Goal: Transaction & Acquisition: Purchase product/service

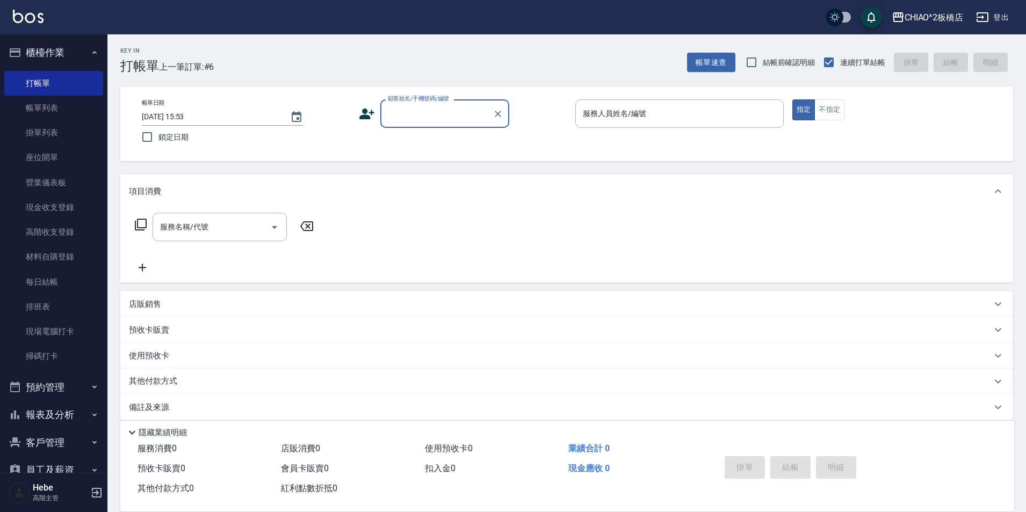
scroll to position [107, 0]
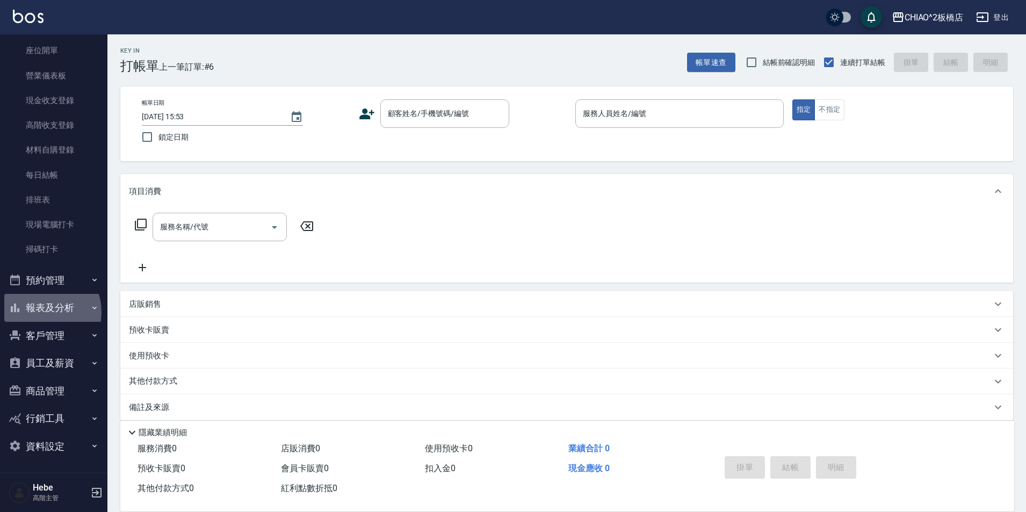
click at [41, 312] on button "報表及分析" at bounding box center [53, 308] width 99 height 28
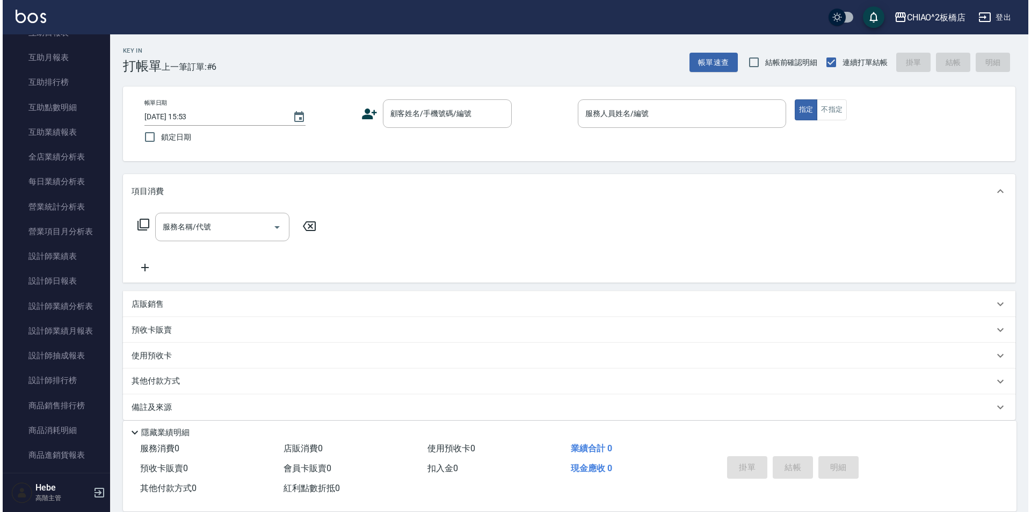
scroll to position [805, 0]
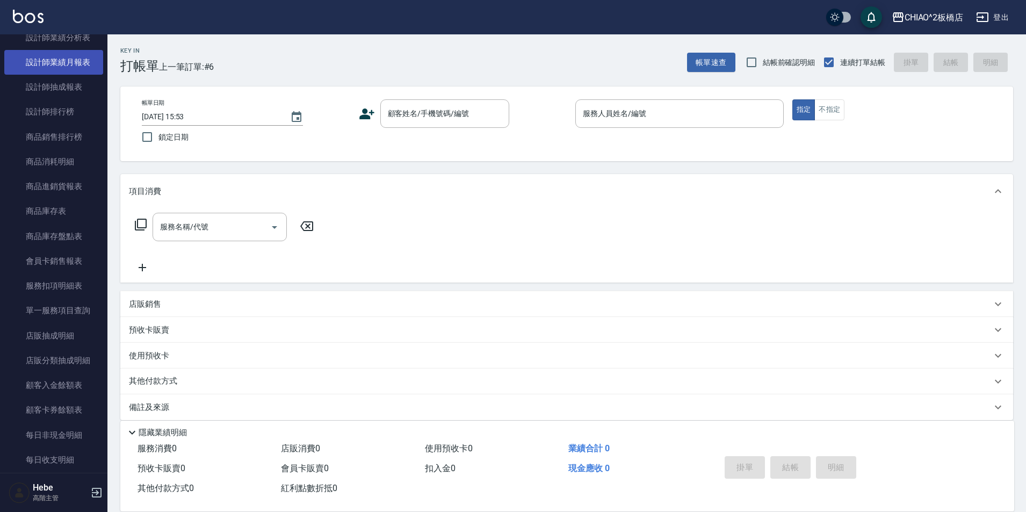
click at [68, 67] on link "設計師業績月報表" at bounding box center [53, 62] width 99 height 25
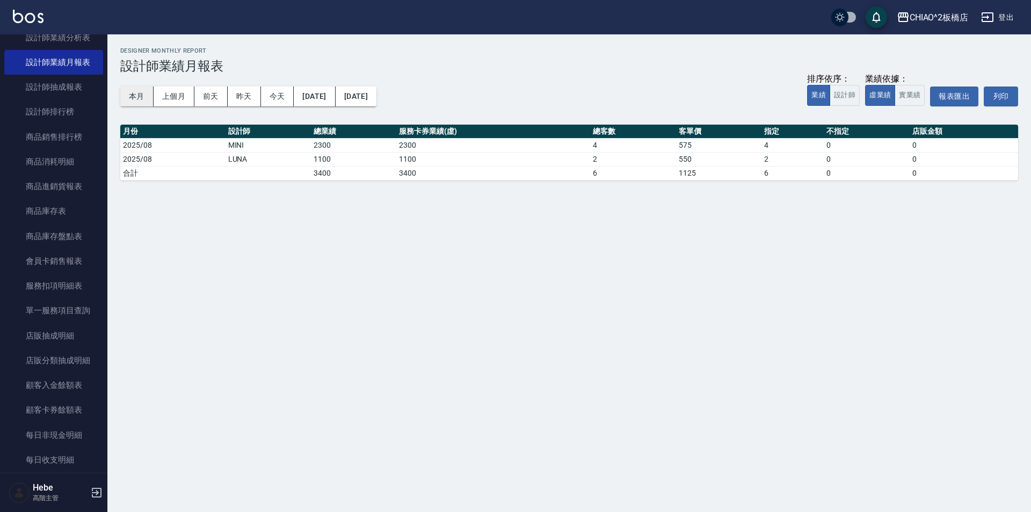
click at [142, 97] on button "本月" at bounding box center [136, 96] width 33 height 20
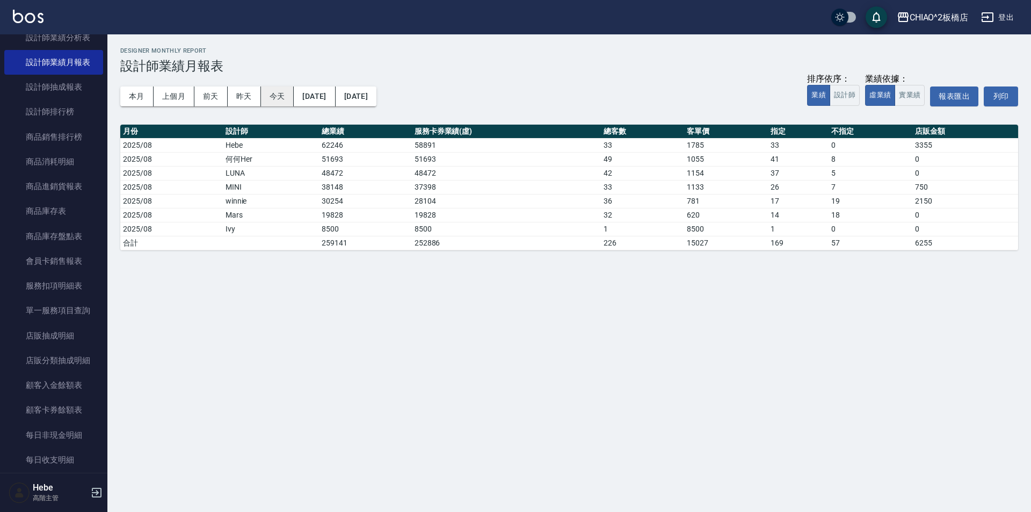
click at [276, 96] on button "今天" at bounding box center [277, 96] width 33 height 20
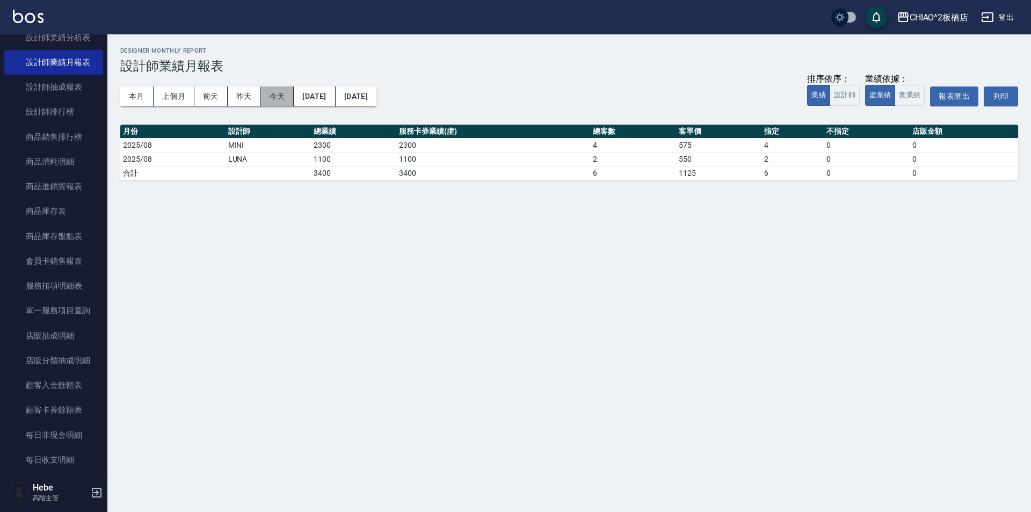
click at [276, 95] on button "今天" at bounding box center [277, 96] width 33 height 20
click at [134, 96] on button "本月" at bounding box center [136, 96] width 33 height 20
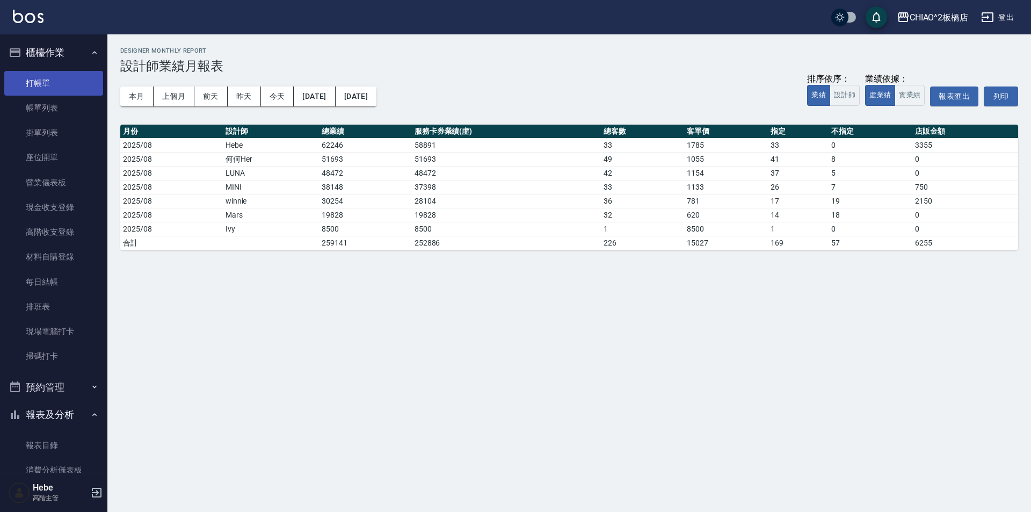
click at [62, 90] on link "打帳單" at bounding box center [53, 83] width 99 height 25
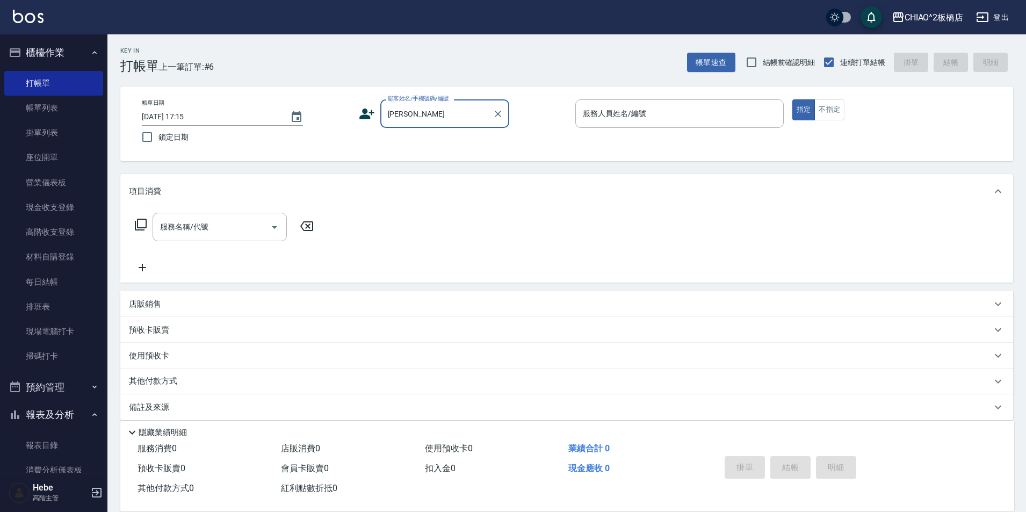
click at [415, 117] on input "[PERSON_NAME]" at bounding box center [436, 113] width 103 height 19
type input "簡"
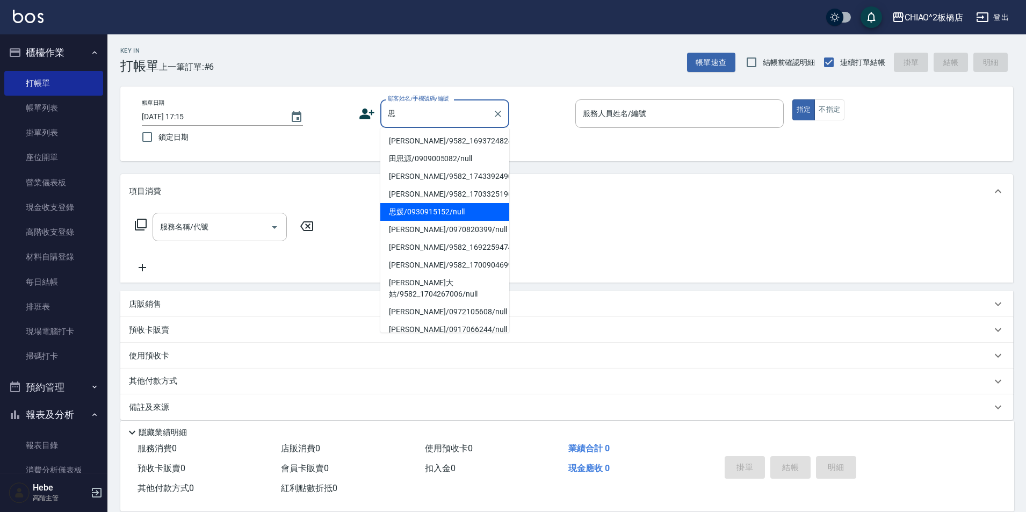
click at [445, 221] on li "思媛/0930915152/null" at bounding box center [444, 212] width 129 height 18
type input "思媛/0930915152/null"
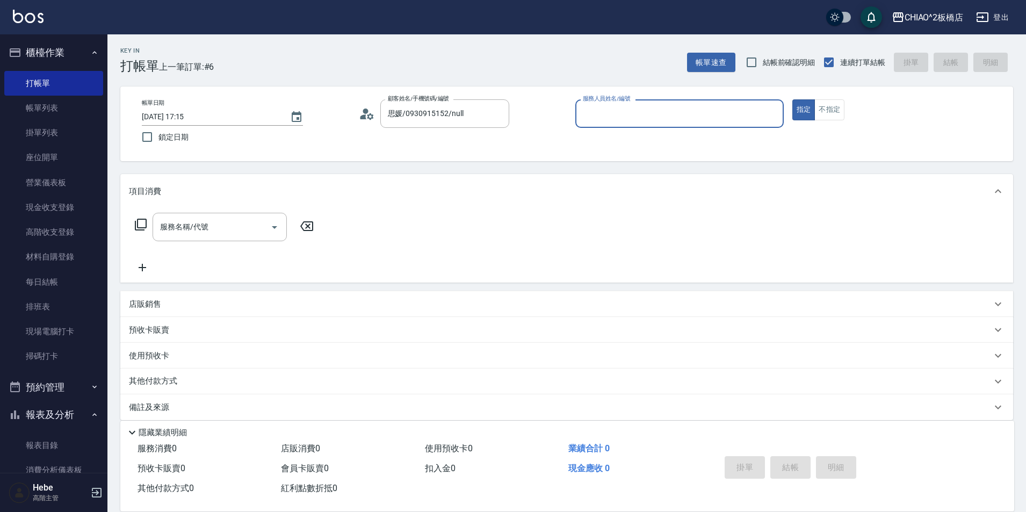
type input "Hebe(無代號)"
click at [365, 116] on icon at bounding box center [363, 116] width 6 height 5
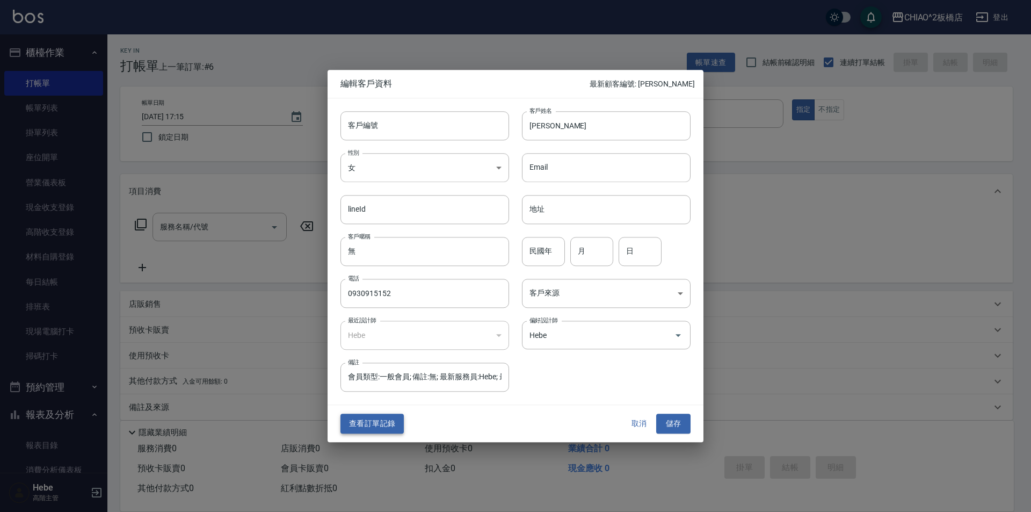
click at [385, 421] on button "查看訂單記錄" at bounding box center [372, 424] width 63 height 20
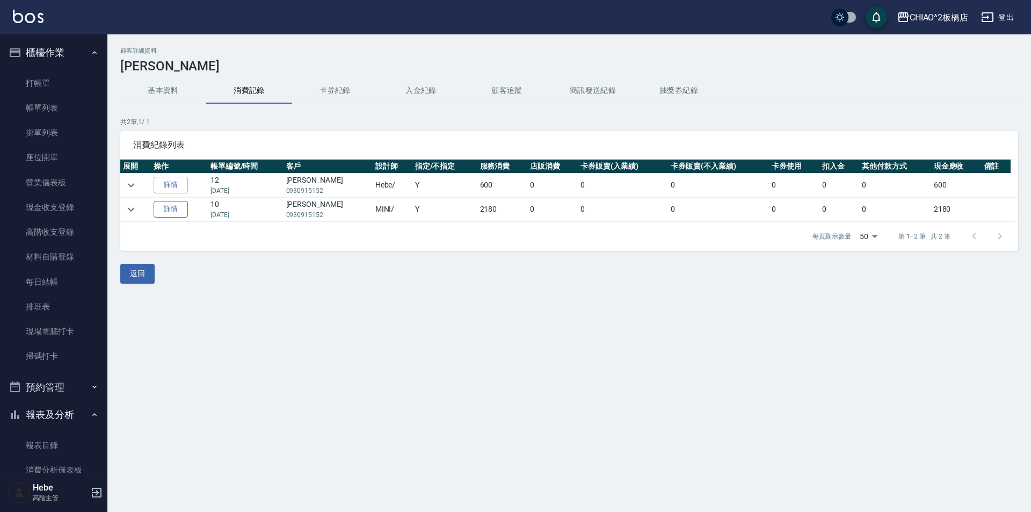
click at [176, 213] on link "詳情" at bounding box center [171, 209] width 34 height 17
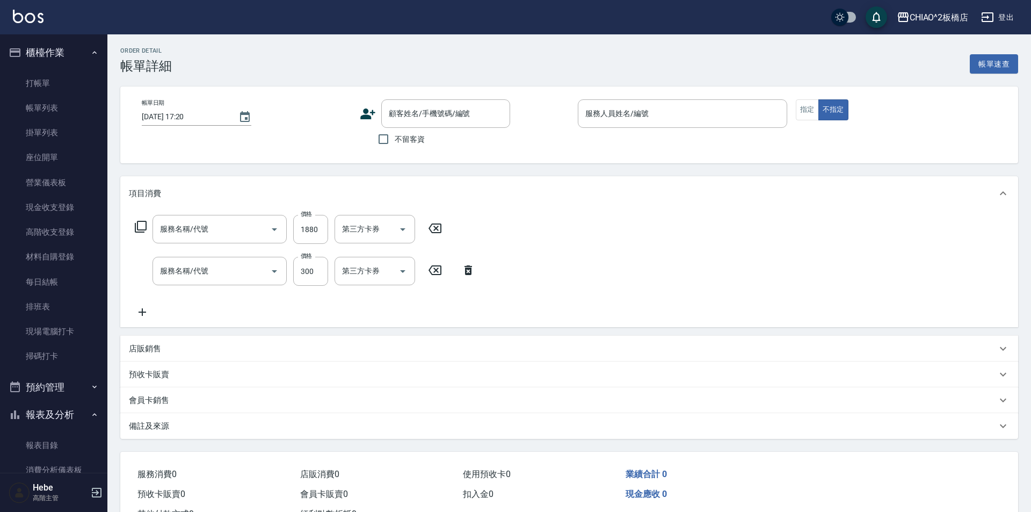
type input "[DATE] 15:46"
type input "MINI(無代號)"
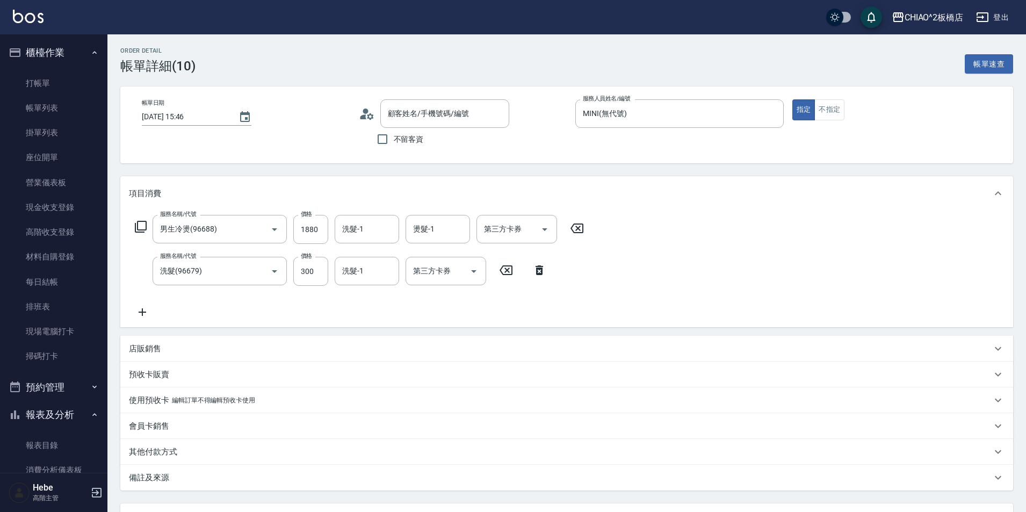
type input "男生冷燙(96688)"
type input "洗髮(96679)"
type input "思媛/0930915152/null"
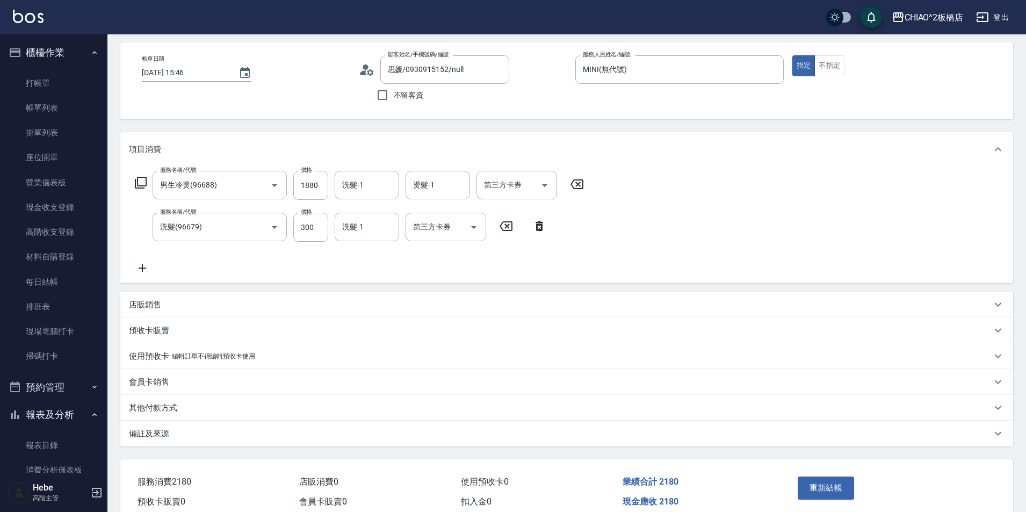
scroll to position [95, 0]
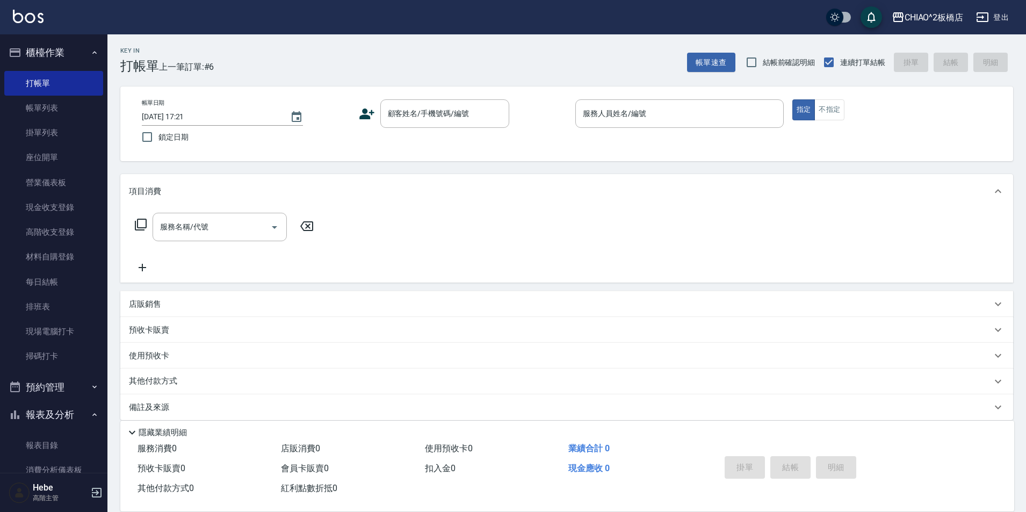
click at [363, 116] on icon at bounding box center [366, 114] width 15 height 11
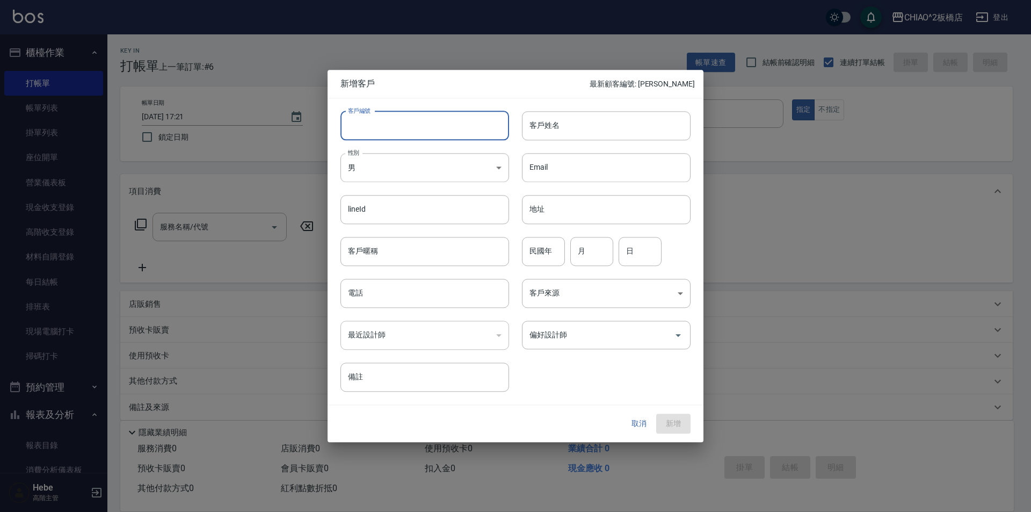
click at [400, 118] on input "客戶編號" at bounding box center [425, 125] width 169 height 29
click at [549, 118] on input "客戶姓名" at bounding box center [606, 125] width 169 height 29
type input "[PERSON_NAME]"
click at [391, 337] on div "​" at bounding box center [425, 335] width 169 height 29
click at [375, 330] on div "​" at bounding box center [425, 335] width 169 height 29
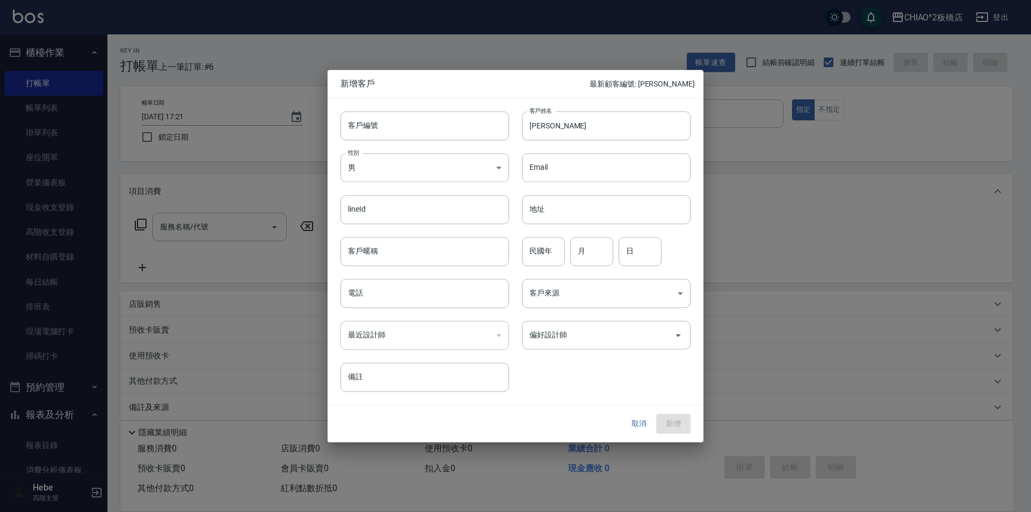
drag, startPoint x: 362, startPoint y: 334, endPoint x: 473, endPoint y: 334, distance: 111.7
click at [371, 334] on div "​" at bounding box center [425, 335] width 169 height 29
click at [500, 334] on div "​" at bounding box center [425, 335] width 169 height 29
click at [562, 333] on input "偏好設計師" at bounding box center [598, 335] width 143 height 19
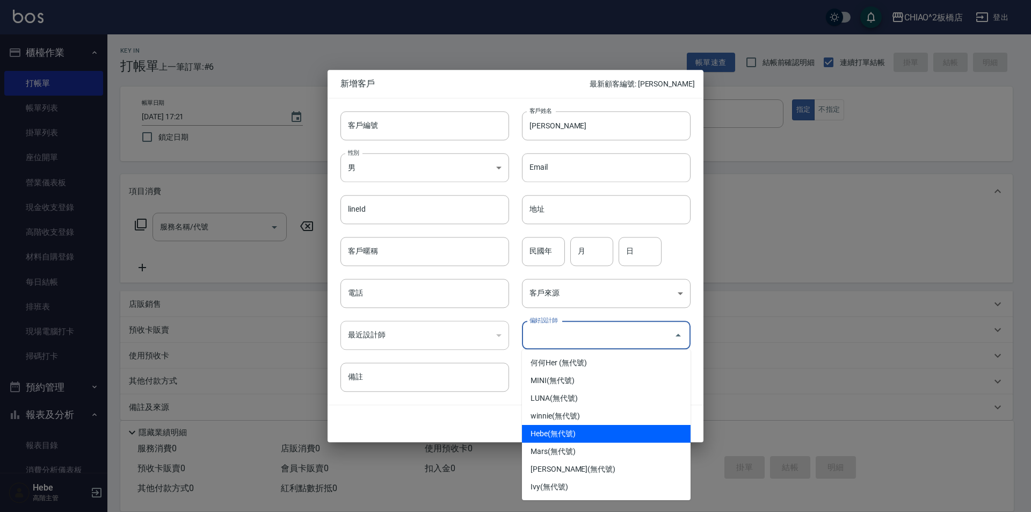
click at [567, 431] on li "Hebe(無代號)" at bounding box center [606, 434] width 169 height 18
type input "Hebe"
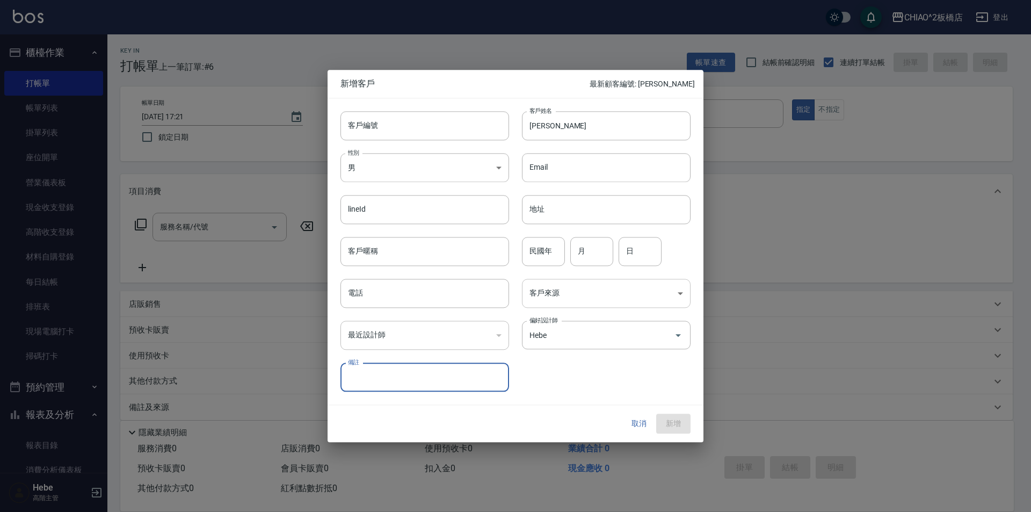
click at [590, 285] on body "CHIAO^2板橋店 登出 櫃檯作業 打帳單 帳單列表 掛單列表 座位開單 營業儀表板 現金收支登錄 高階收支登錄 材料自購登錄 每日結帳 排班表 現場電腦打…" at bounding box center [515, 261] width 1031 height 523
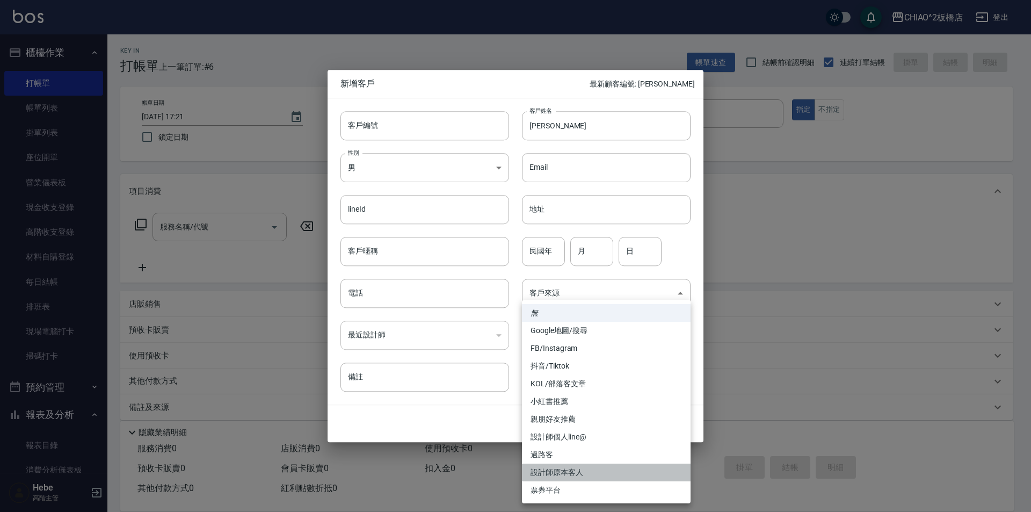
click at [586, 473] on li "設計師原本客人" at bounding box center [606, 473] width 169 height 18
type input "設計師原本客人"
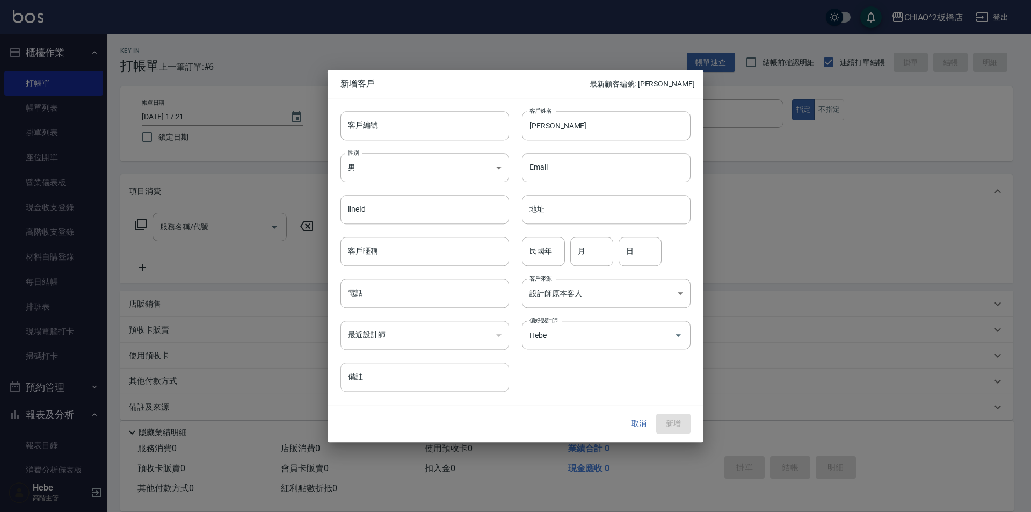
click at [392, 378] on input "備註" at bounding box center [425, 377] width 169 height 29
type input "萊斯利捲"
click at [406, 330] on div "​" at bounding box center [425, 335] width 169 height 29
drag, startPoint x: 399, startPoint y: 293, endPoint x: 388, endPoint y: 298, distance: 11.6
click at [396, 294] on input "電話" at bounding box center [425, 293] width 169 height 29
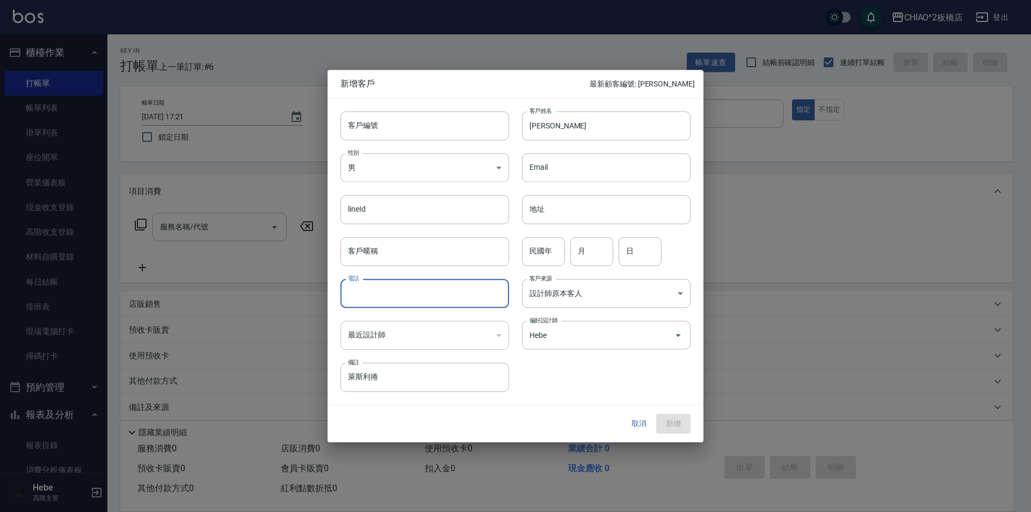
type input "ㄢ"
click at [673, 426] on button "新增" at bounding box center [673, 424] width 34 height 20
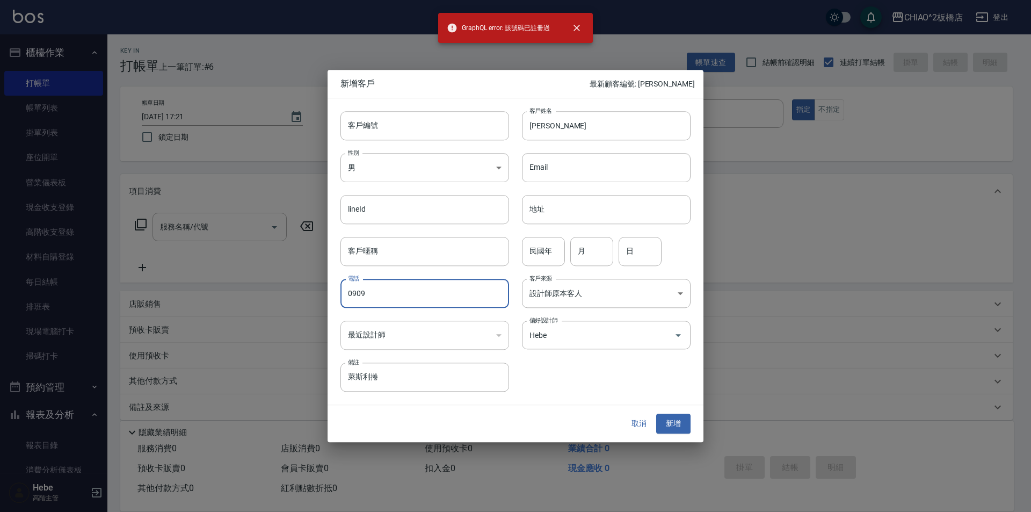
click at [385, 293] on input "0909" at bounding box center [425, 293] width 169 height 29
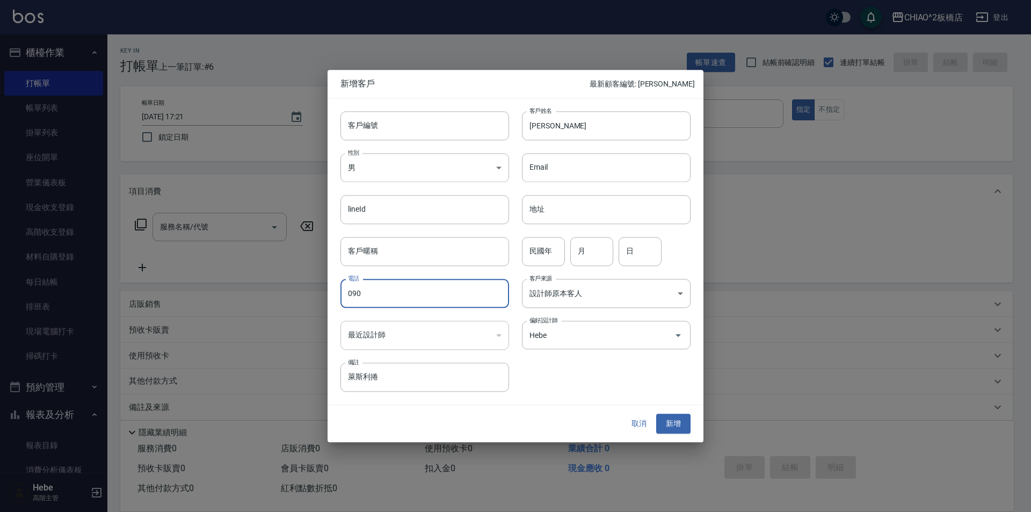
click at [380, 294] on input "090" at bounding box center [425, 293] width 169 height 29
type input "0930915"
click at [675, 422] on button "新增" at bounding box center [673, 424] width 34 height 20
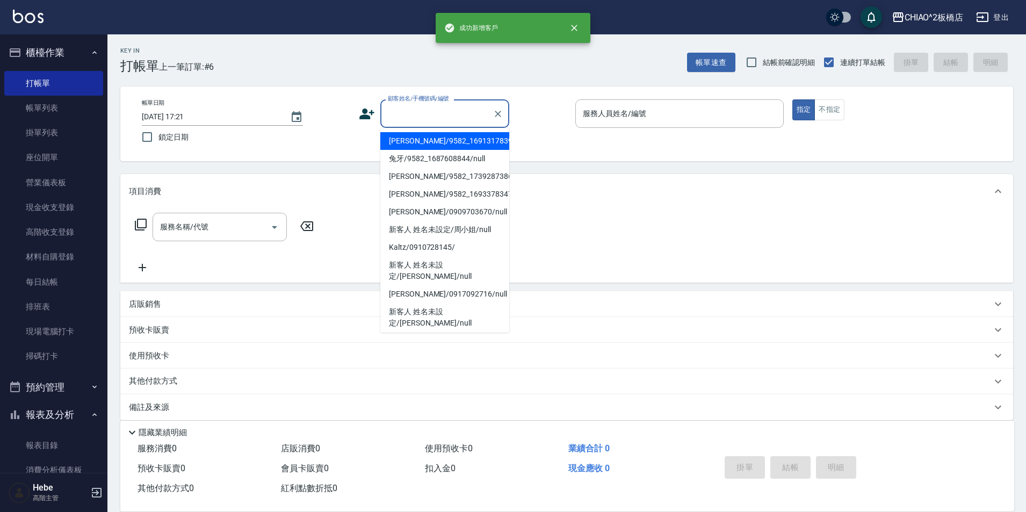
click at [405, 118] on input "顧客姓名/手機號碼/編號" at bounding box center [436, 113] width 103 height 19
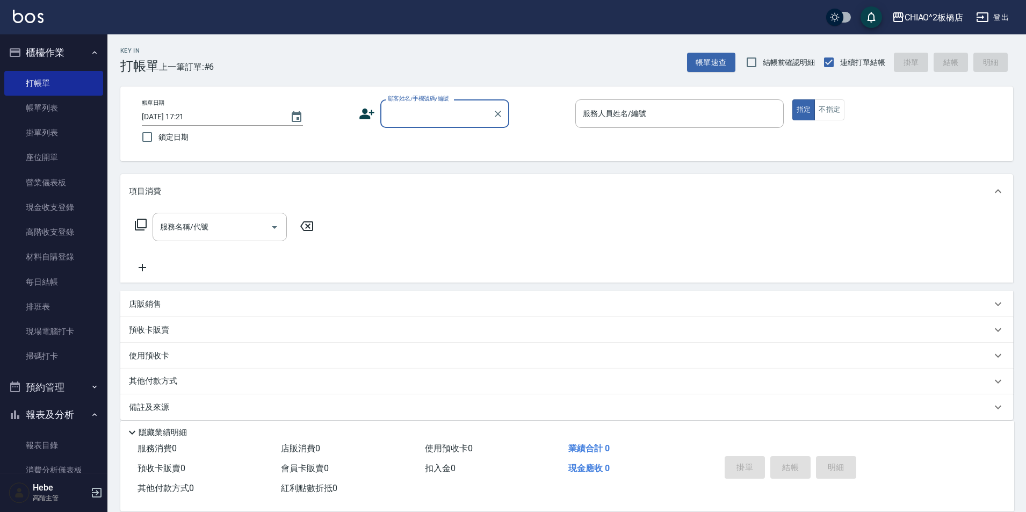
click at [441, 113] on input "顧客姓名/手機號碼/編號" at bounding box center [436, 113] width 103 height 19
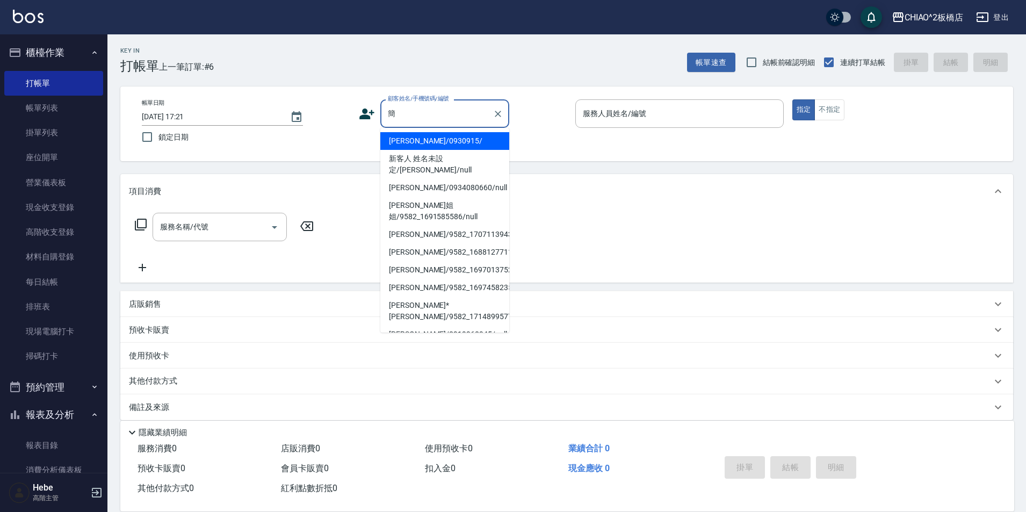
click at [436, 145] on li "[PERSON_NAME]/0930915/" at bounding box center [444, 141] width 129 height 18
type input "[PERSON_NAME]/0930915/"
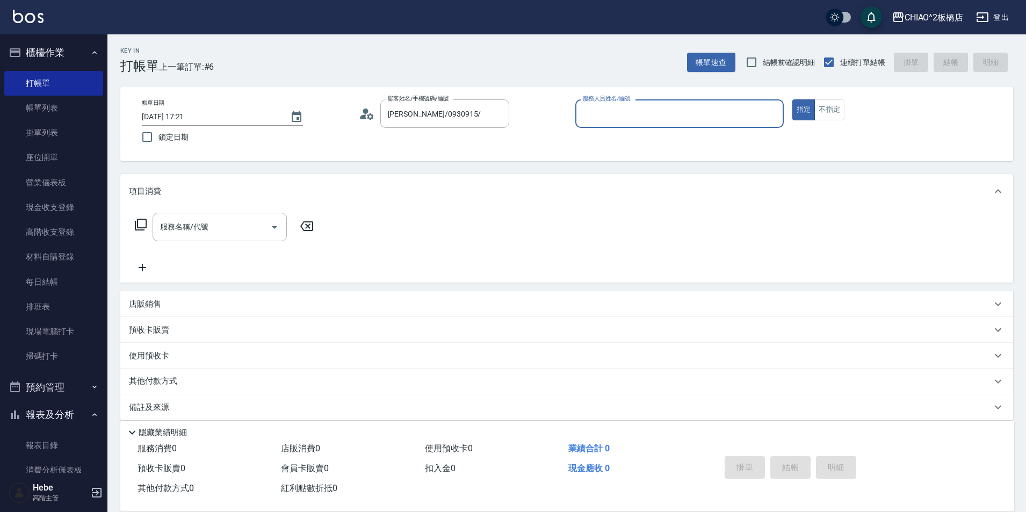
type input "Hebe(無代號)"
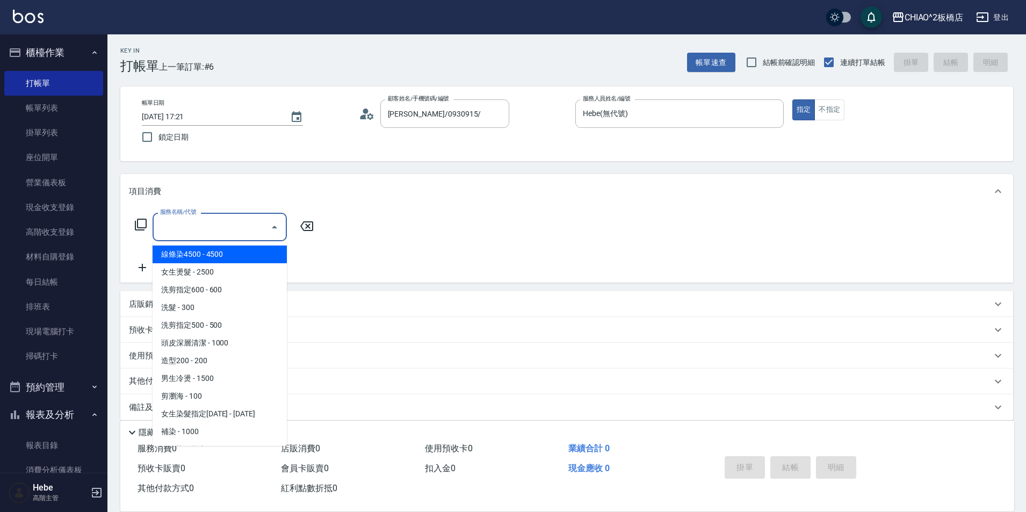
click at [213, 234] on input "服務名稱/代號" at bounding box center [211, 227] width 109 height 19
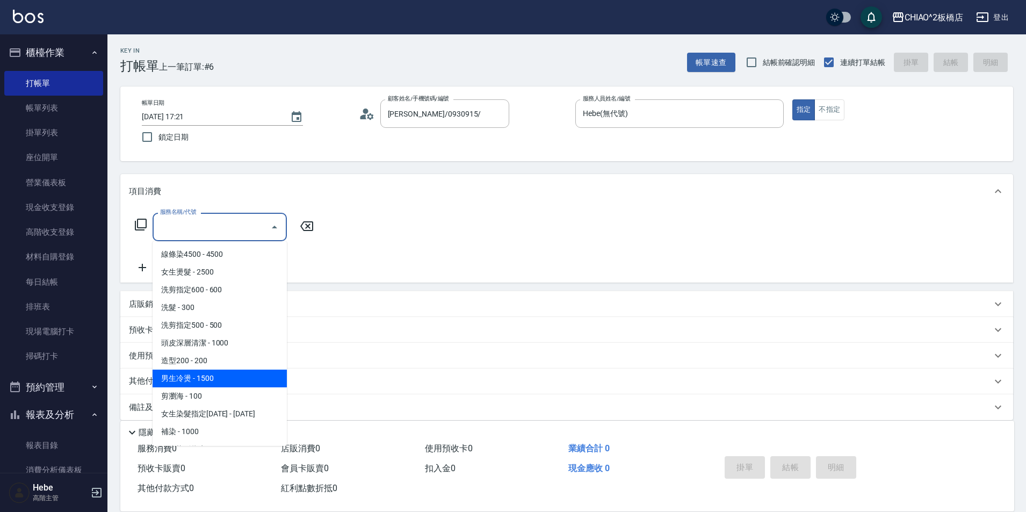
click at [227, 378] on span "男生冷燙 - 1500" at bounding box center [220, 379] width 134 height 18
type input "男生冷燙(96688)"
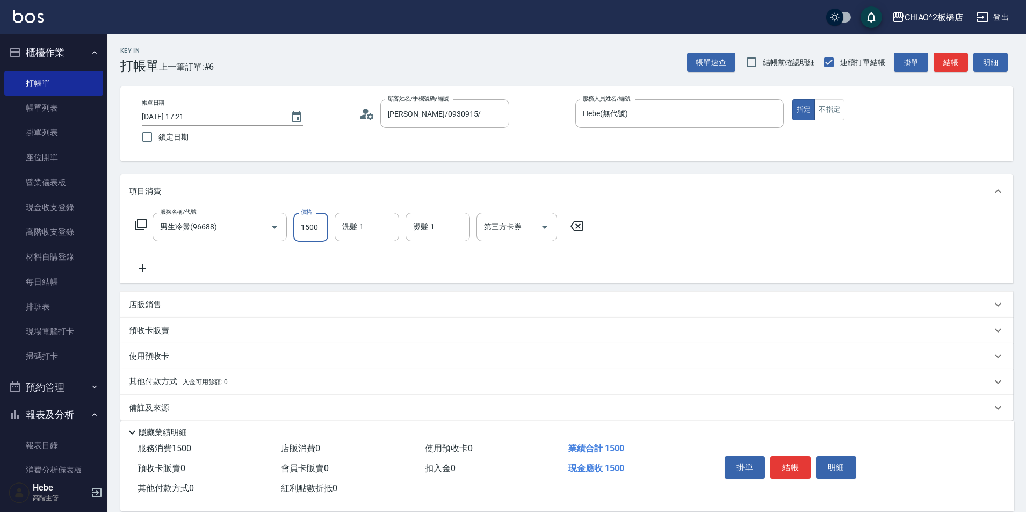
click at [315, 226] on input "1500" at bounding box center [310, 227] width 35 height 29
type input "2000"
click at [790, 466] on button "結帳" at bounding box center [790, 467] width 40 height 23
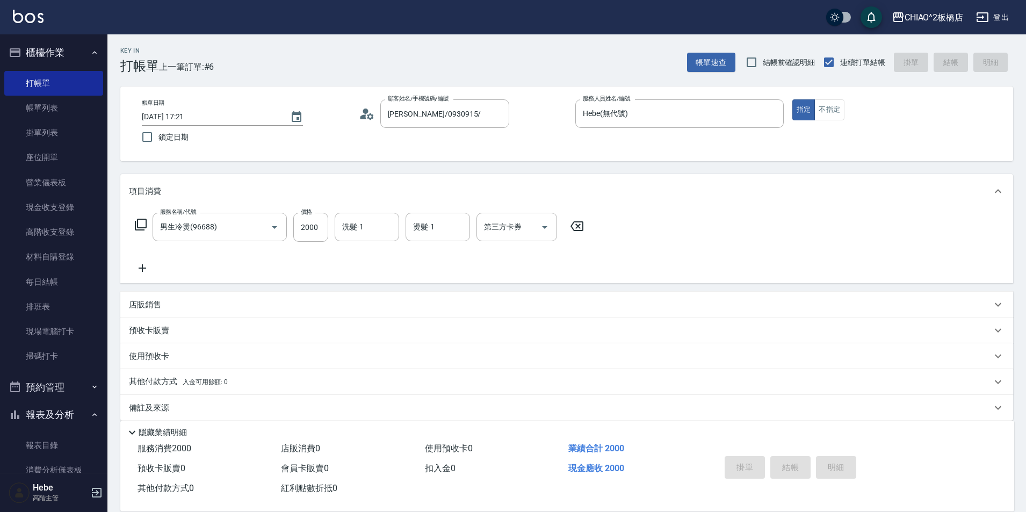
type input "[DATE] 17:22"
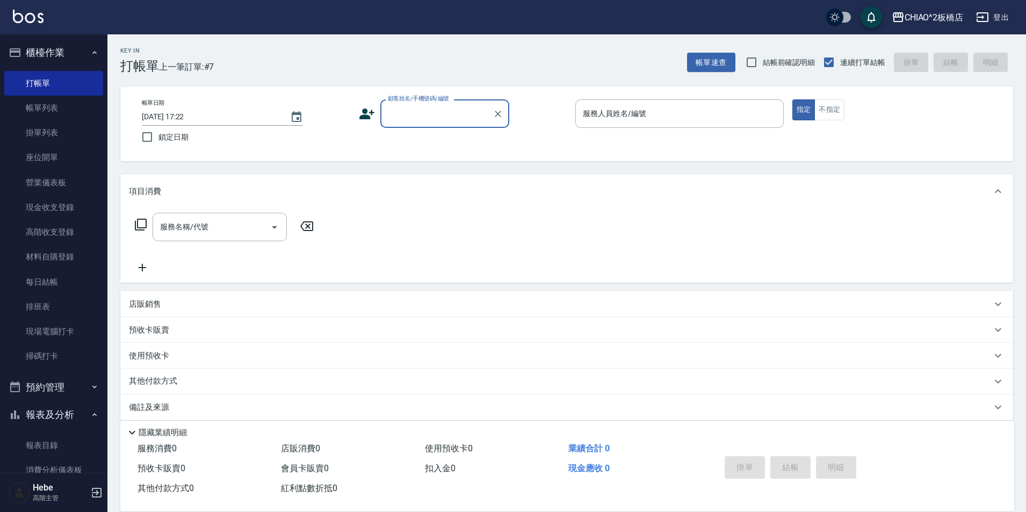
type input "w"
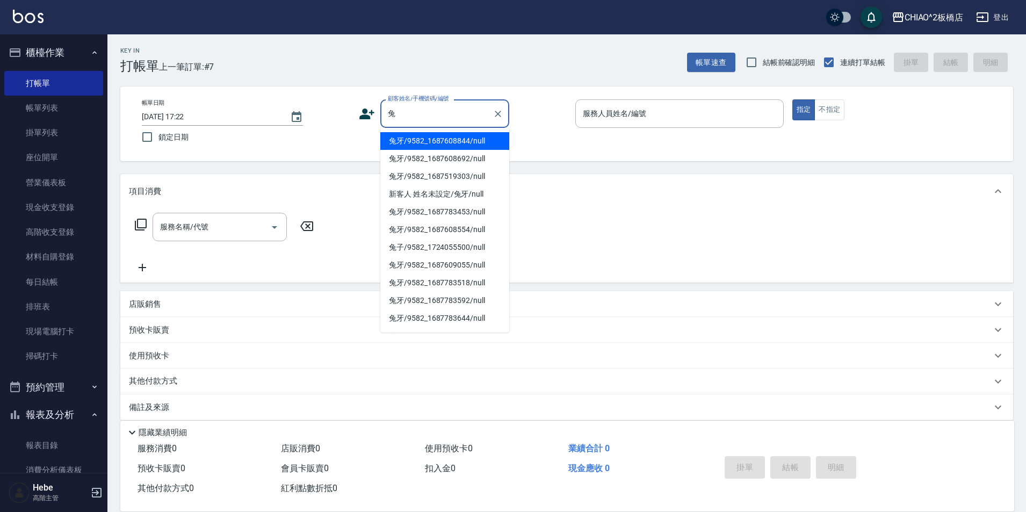
click at [430, 133] on li "兔牙/9582_1687608844/null" at bounding box center [444, 141] width 129 height 18
type input "兔牙/9582_1687608844/null"
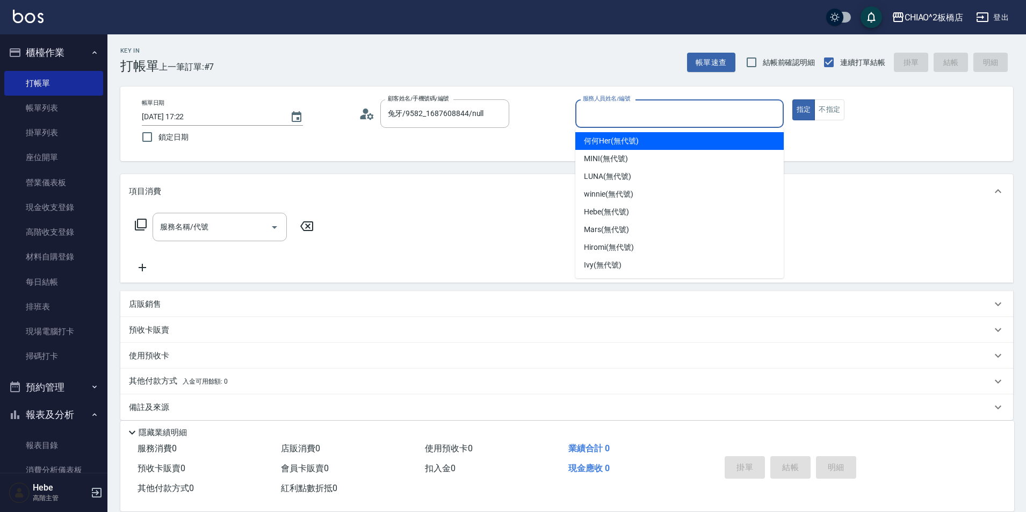
click at [665, 116] on input "服務人員姓名/編號" at bounding box center [679, 113] width 199 height 19
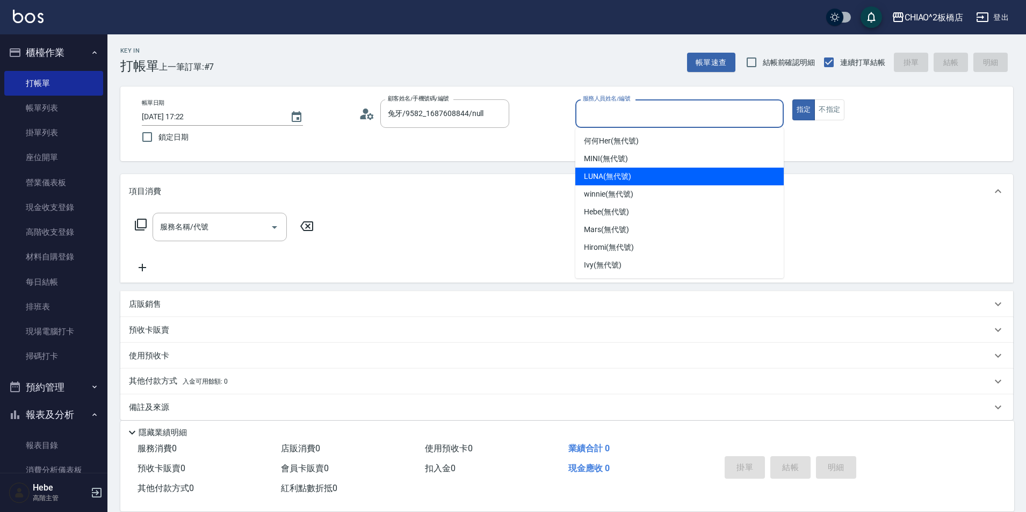
drag, startPoint x: 605, startPoint y: 176, endPoint x: 761, endPoint y: 130, distance: 162.5
click at [608, 175] on span "LUNA (無代號)" at bounding box center [607, 176] width 47 height 11
type input "LUNA(無代號)"
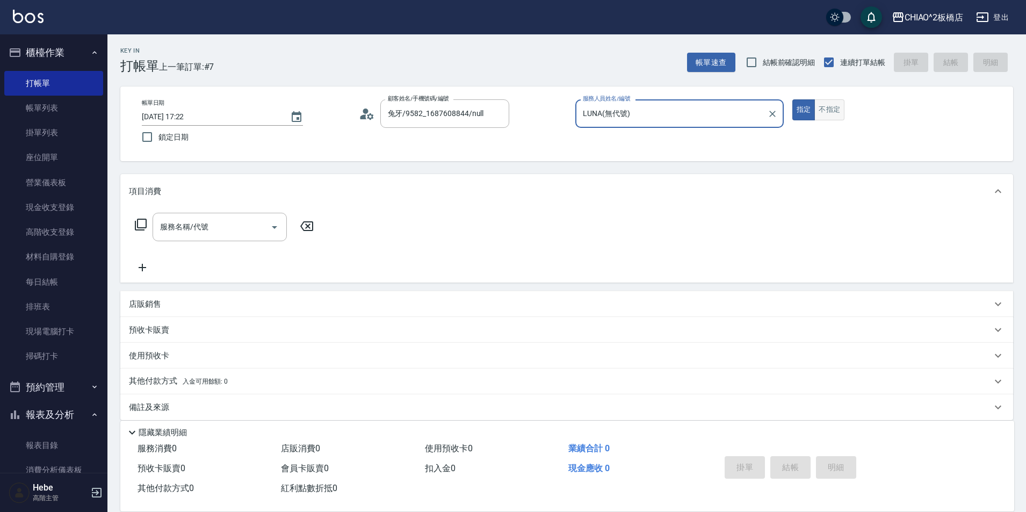
click at [824, 114] on button "不指定" at bounding box center [829, 109] width 30 height 21
click at [261, 226] on input "服務名稱/代號" at bounding box center [211, 227] width 109 height 19
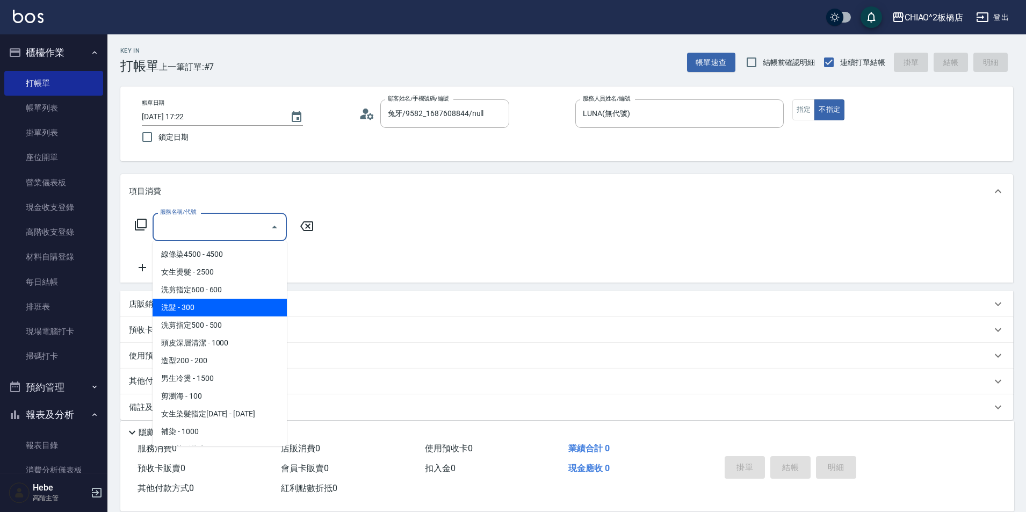
drag, startPoint x: 236, startPoint y: 312, endPoint x: 717, endPoint y: 401, distance: 489.0
click at [235, 312] on span "洗髮 - 300" at bounding box center [220, 308] width 134 height 18
type input "洗髮(96679)"
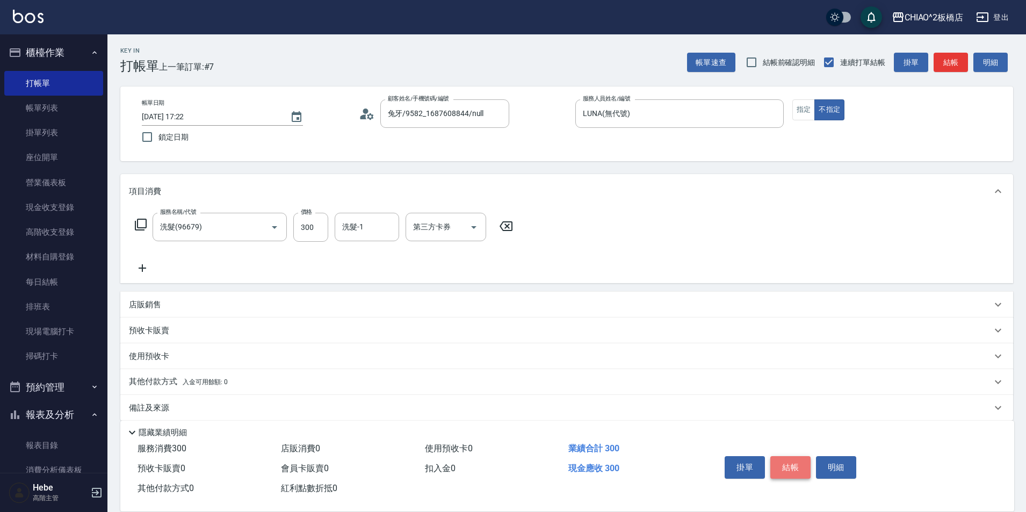
click at [787, 460] on button "結帳" at bounding box center [790, 467] width 40 height 23
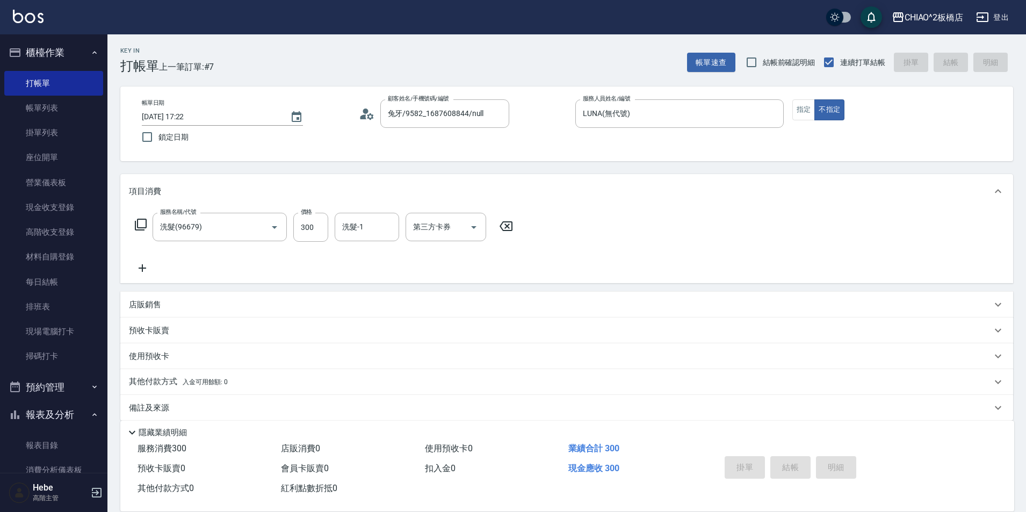
type input "[DATE] 17:26"
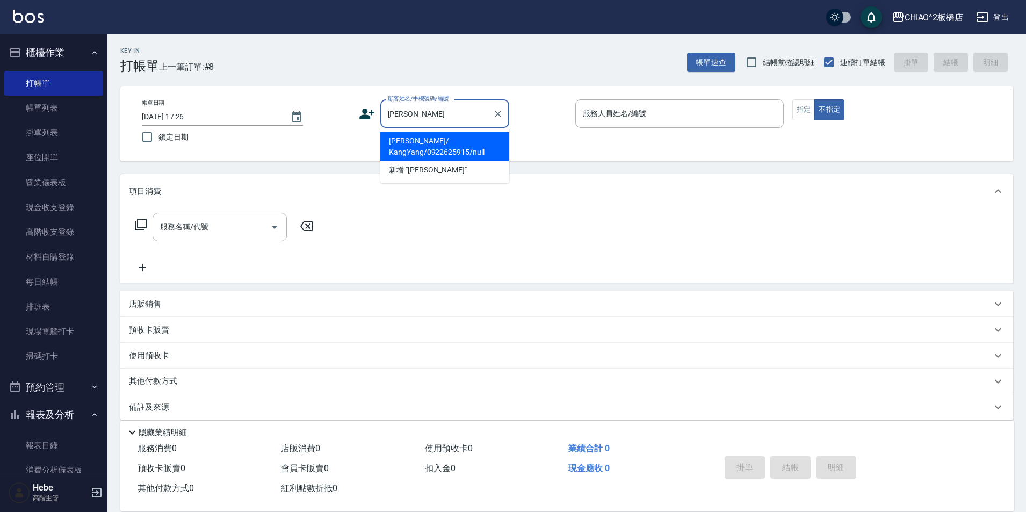
click at [407, 151] on li "[PERSON_NAME]/ KangYang/0922625915/null" at bounding box center [444, 146] width 129 height 29
type input "[PERSON_NAME]/ KangYang/0922625915/null"
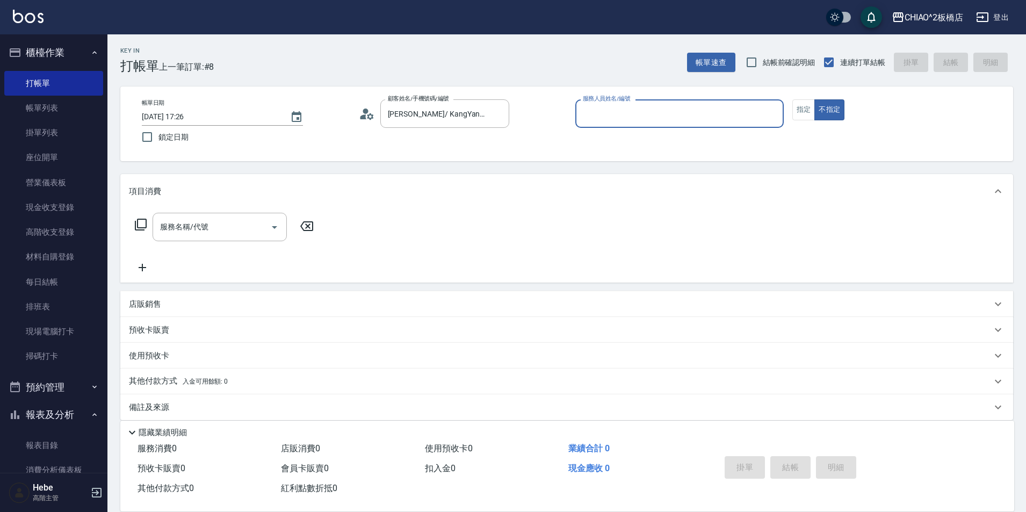
click at [598, 122] on input "服務人員姓名/編號" at bounding box center [679, 113] width 199 height 19
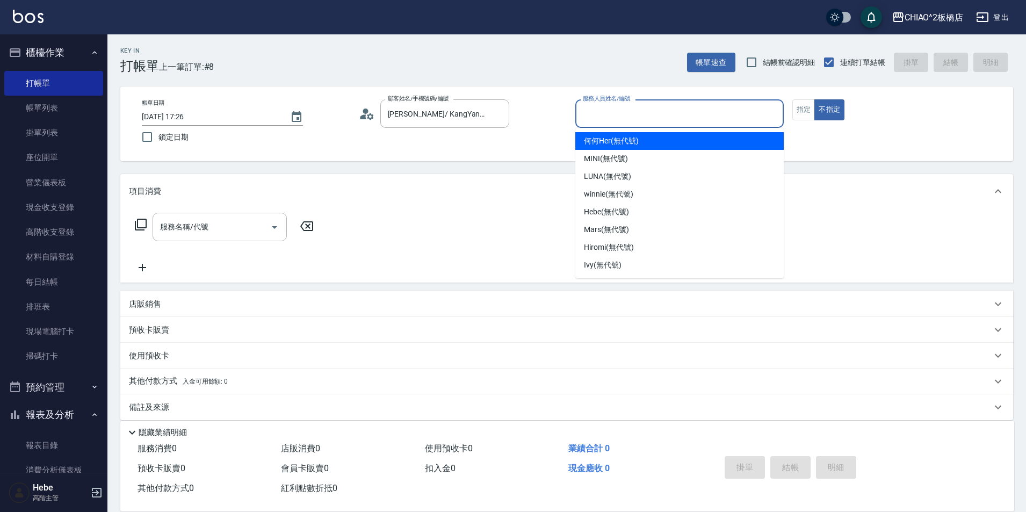
click at [594, 148] on div "何何Her (無代號)" at bounding box center [679, 141] width 208 height 18
type input "何何Her (無代號)"
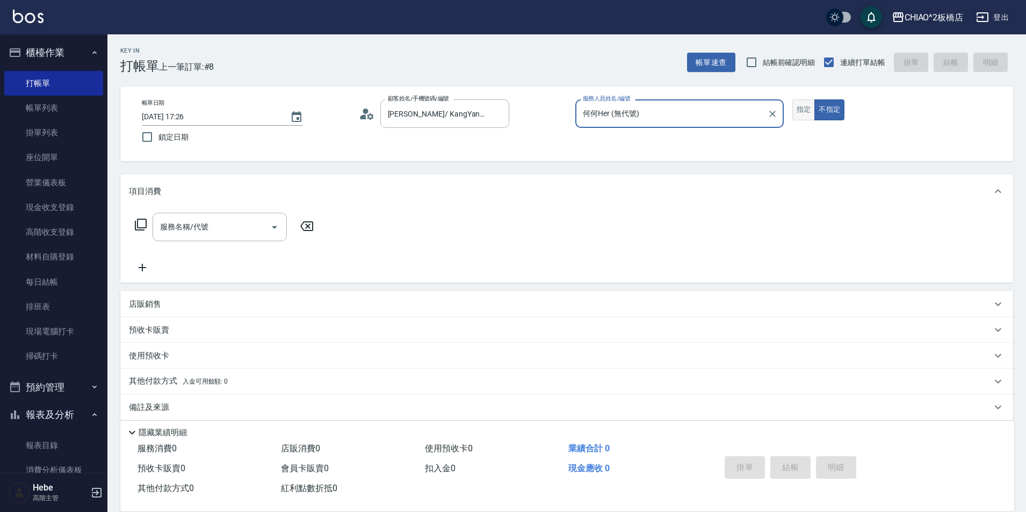
click at [807, 113] on button "指定" at bounding box center [803, 109] width 23 height 21
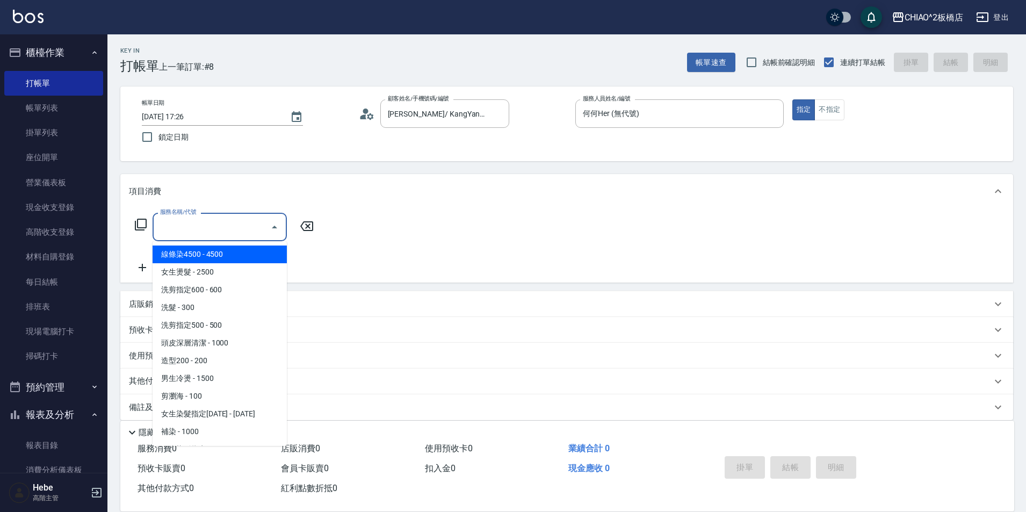
click at [211, 226] on input "服務名稱/代號" at bounding box center [211, 227] width 109 height 19
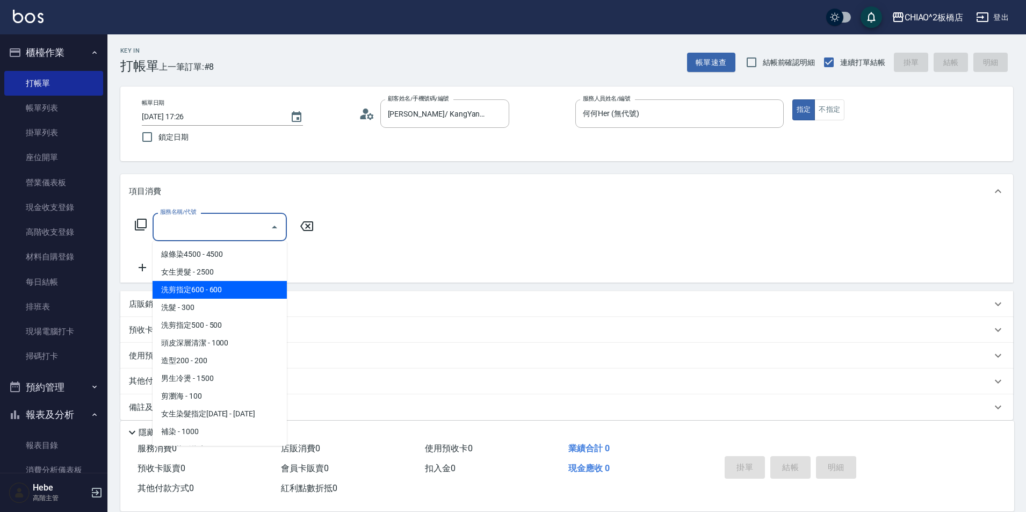
drag, startPoint x: 216, startPoint y: 285, endPoint x: 695, endPoint y: 389, distance: 489.4
click at [220, 284] on span "洗剪指定600 - 600" at bounding box center [220, 290] width 134 height 18
type input "洗剪指定600(96678)"
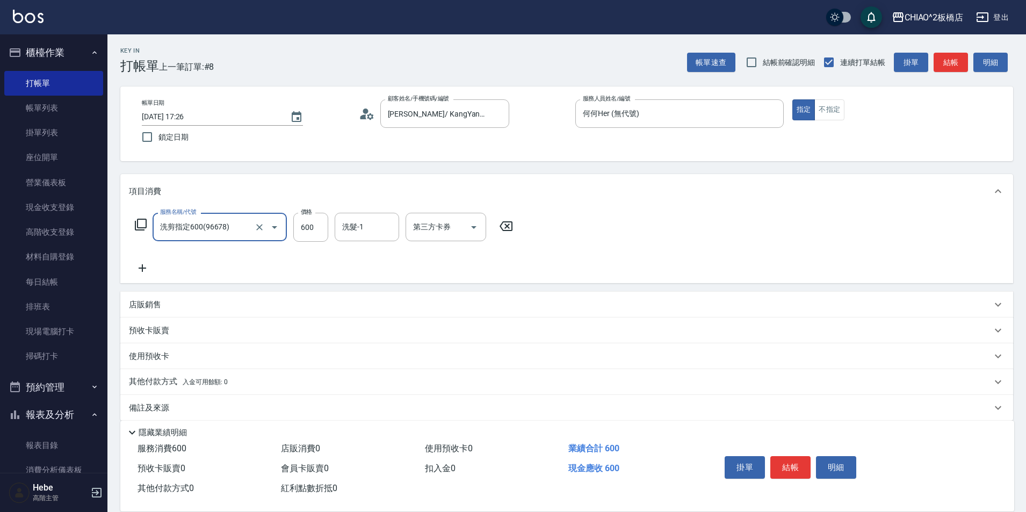
drag, startPoint x: 803, startPoint y: 463, endPoint x: 792, endPoint y: 463, distance: 10.2
click at [802, 463] on button "結帳" at bounding box center [790, 467] width 40 height 23
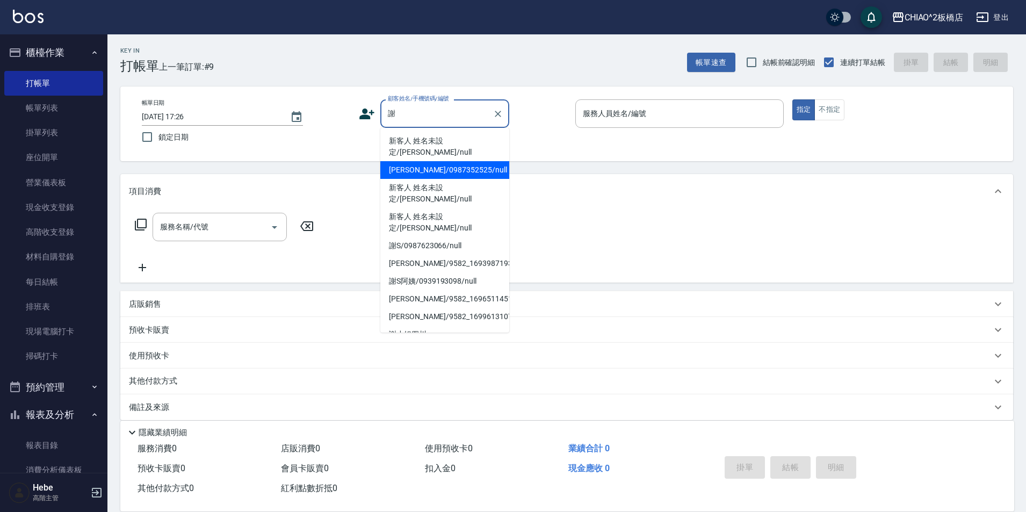
click at [448, 161] on li "[PERSON_NAME]/0987352525/null" at bounding box center [444, 170] width 129 height 18
type input "[PERSON_NAME]/0987352525/null"
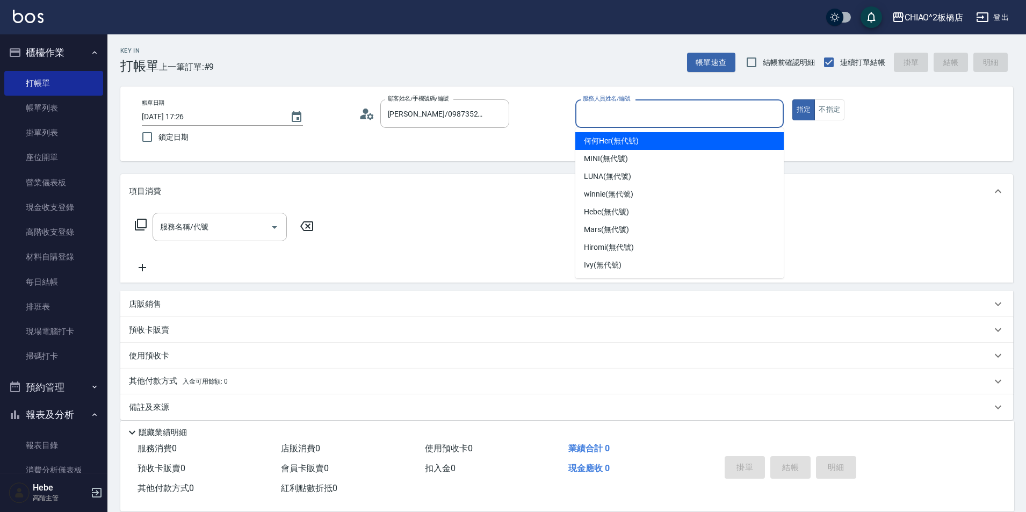
click at [620, 123] on input "服務人員姓名/編號" at bounding box center [679, 113] width 199 height 19
click at [615, 140] on span "何何Her (無代號)" at bounding box center [611, 140] width 55 height 11
type input "何何Her (無代號)"
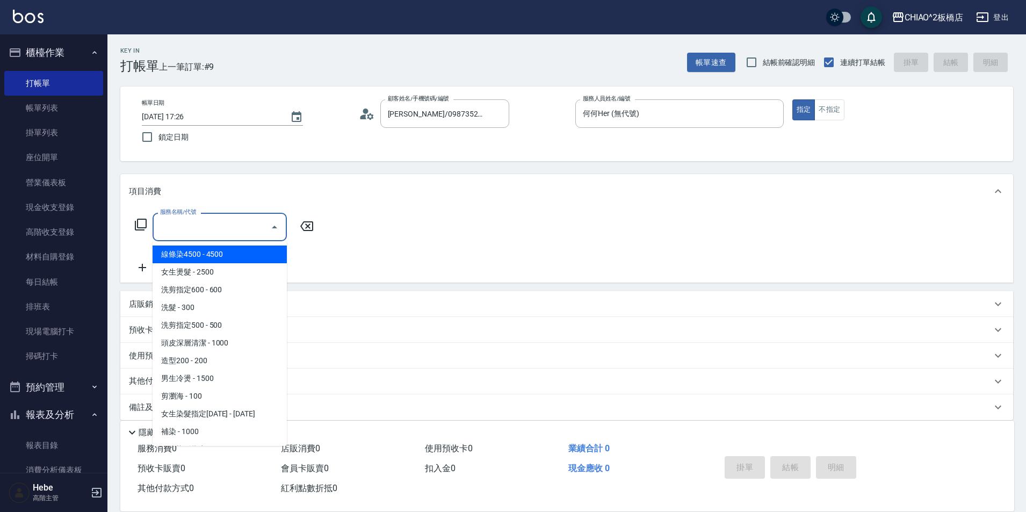
click at [181, 230] on input "服務名稱/代號" at bounding box center [211, 227] width 109 height 19
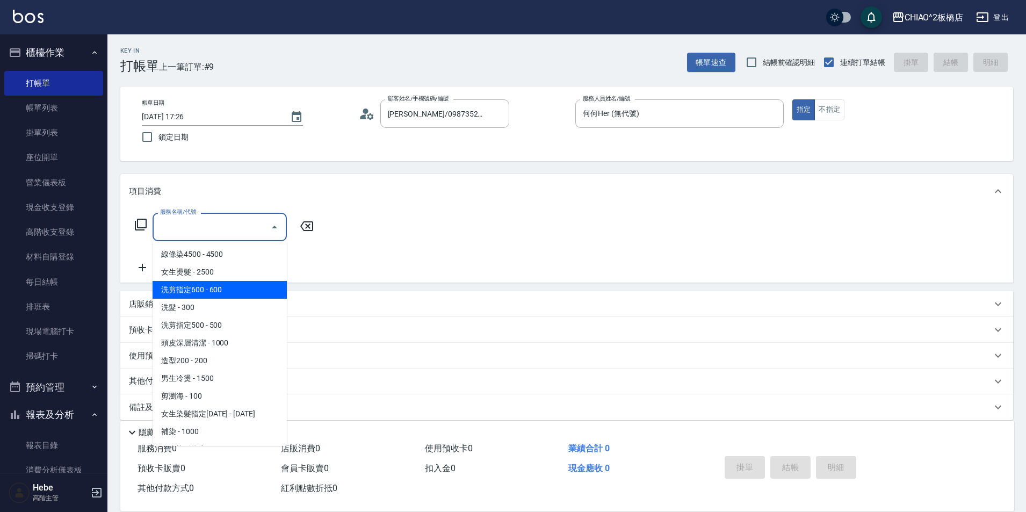
click at [198, 295] on span "洗剪指定600 - 600" at bounding box center [220, 290] width 134 height 18
type input "洗剪指定600(96678)"
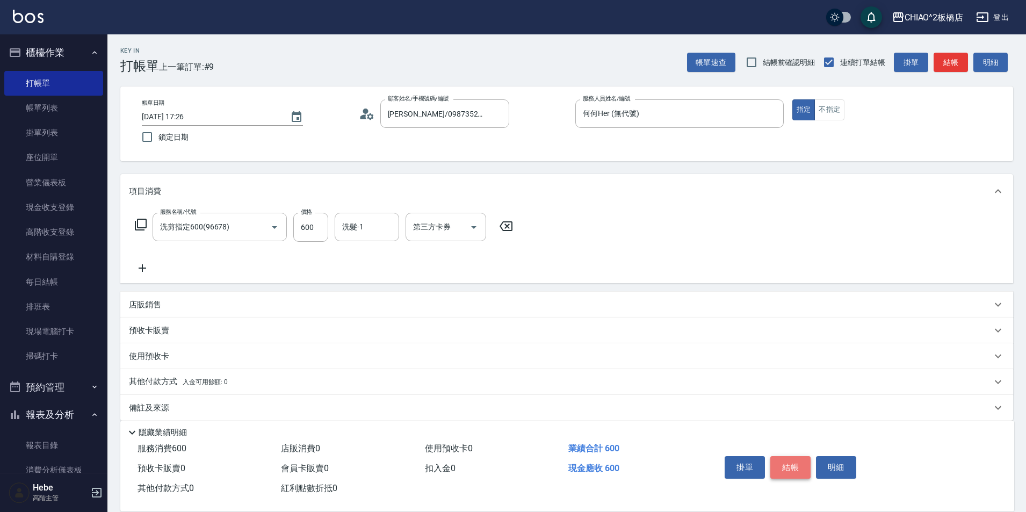
click at [810, 466] on button "結帳" at bounding box center [790, 467] width 40 height 23
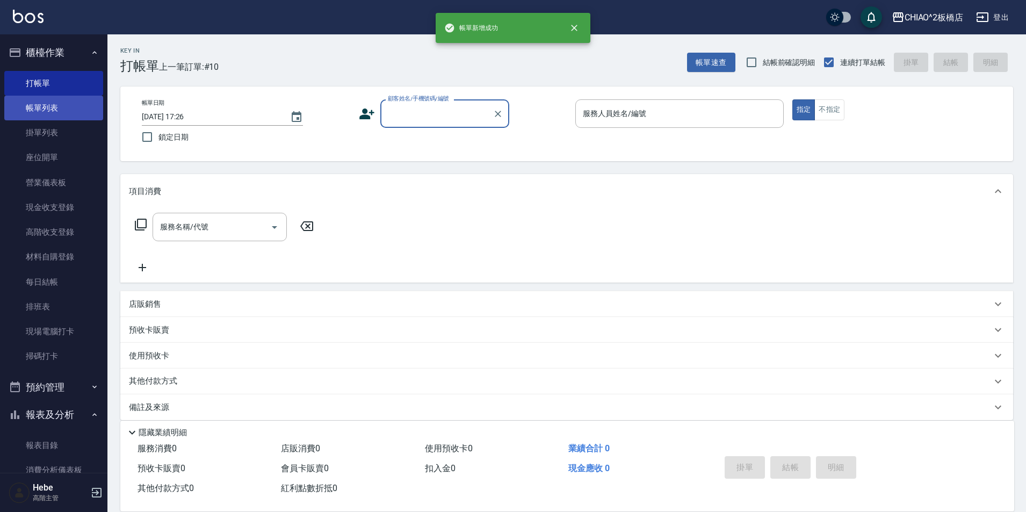
click at [46, 96] on link "帳單列表" at bounding box center [53, 108] width 99 height 25
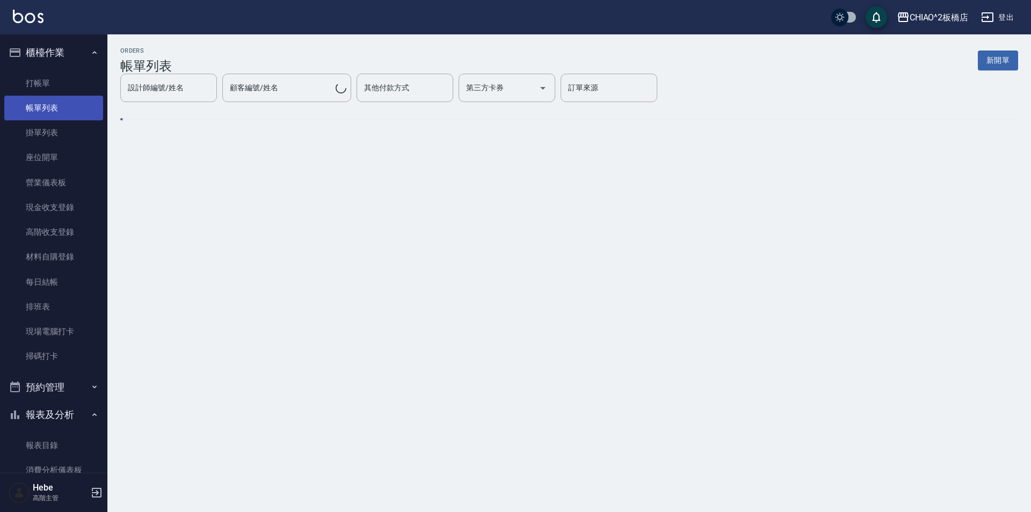
click at [59, 110] on link "帳單列表" at bounding box center [53, 108] width 99 height 25
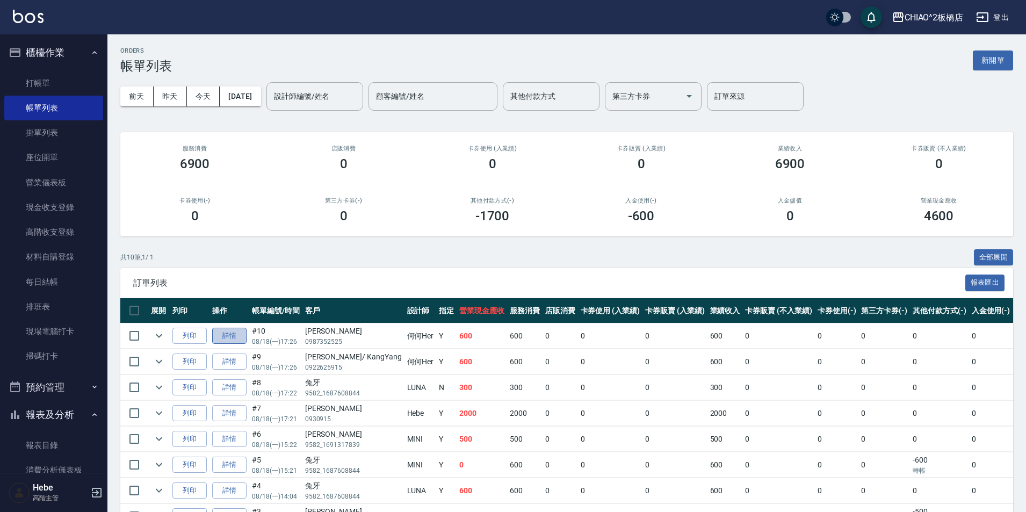
click at [232, 338] on link "詳情" at bounding box center [229, 336] width 34 height 17
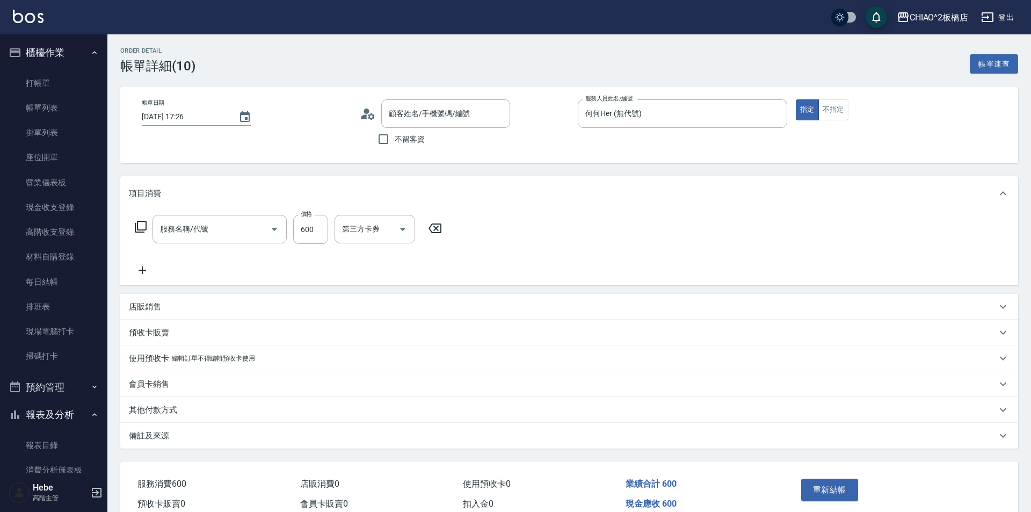
type input "何何Her (無代號)"
type input "洗剪指定600(96678)"
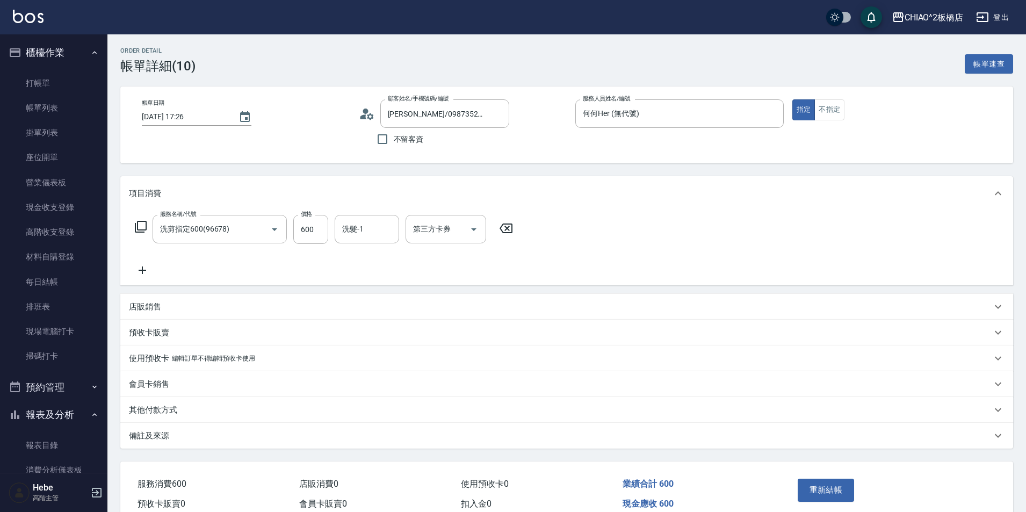
type input "[PERSON_NAME]/0987352525/null"
click at [151, 410] on p "其他付款方式" at bounding box center [153, 410] width 48 height 11
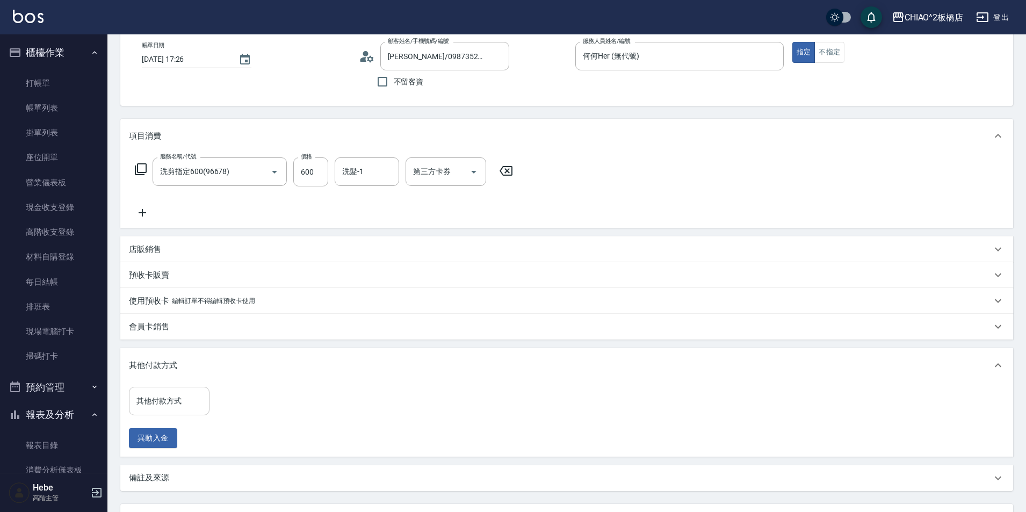
scroll to position [107, 0]
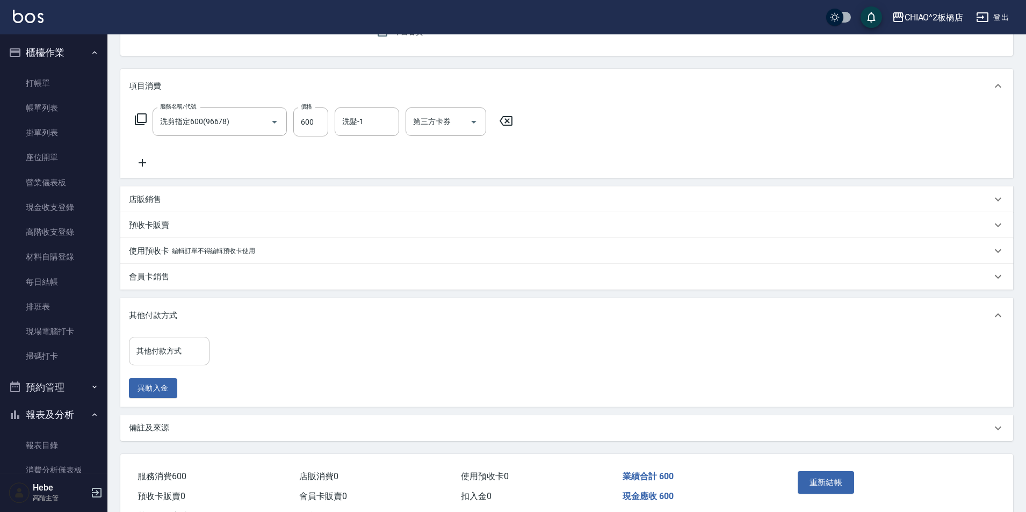
click at [133, 351] on div "其他付款方式" at bounding box center [169, 351] width 81 height 28
click at [160, 416] on span "轉帳" at bounding box center [169, 414] width 81 height 18
type input "轉帳"
click at [243, 351] on input "0" at bounding box center [256, 351] width 81 height 29
type input "600"
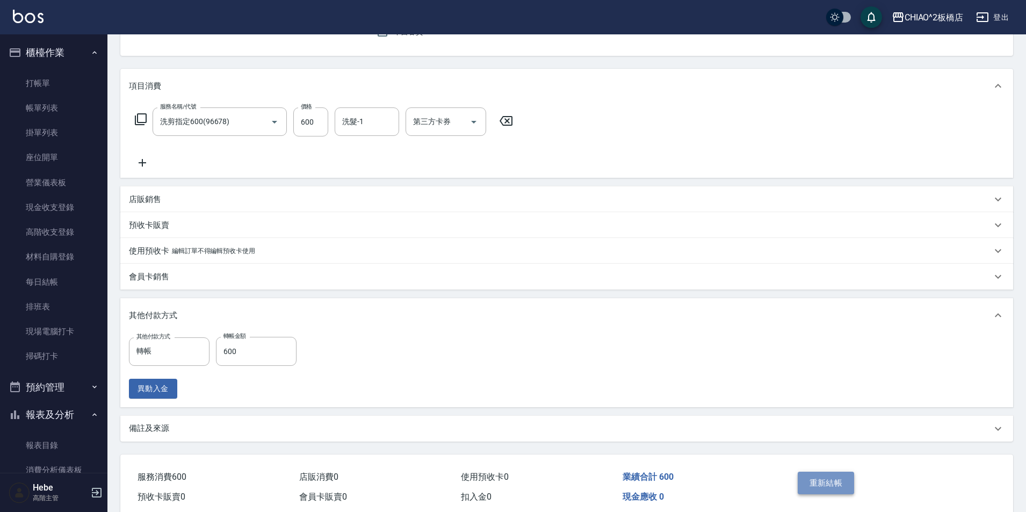
click at [810, 483] on button "重新結帳" at bounding box center [826, 483] width 57 height 23
click at [835, 488] on div "重新結帳" at bounding box center [841, 490] width 97 height 47
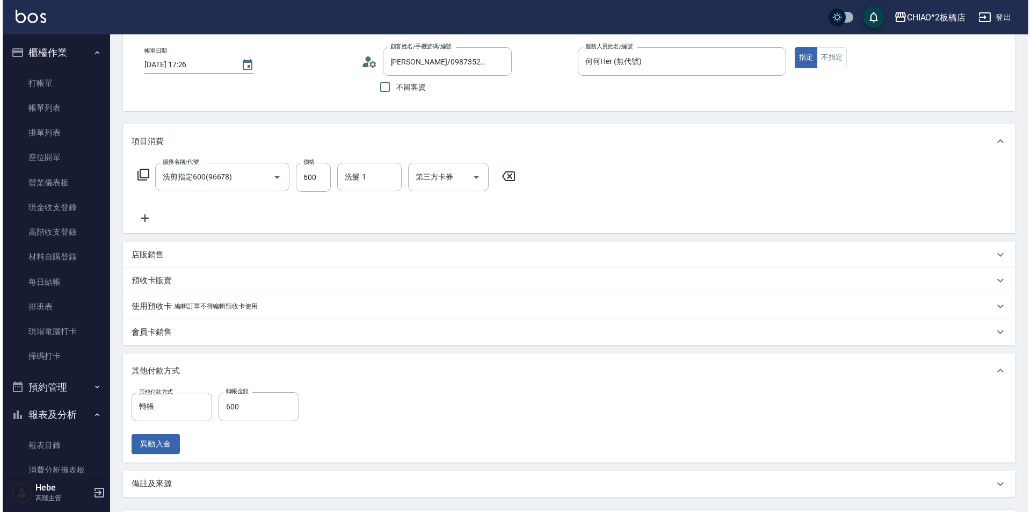
scroll to position [0, 0]
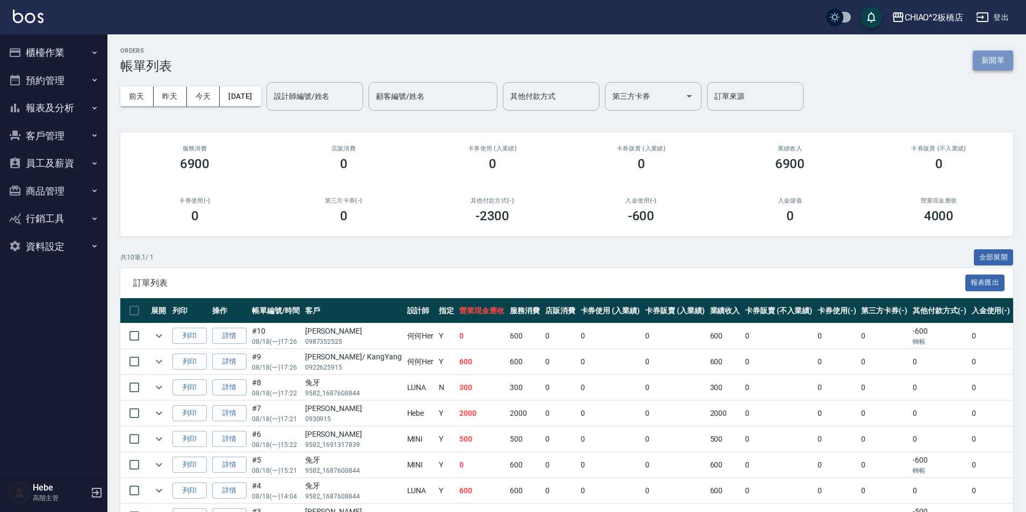
click at [987, 59] on button "新開單" at bounding box center [993, 60] width 40 height 20
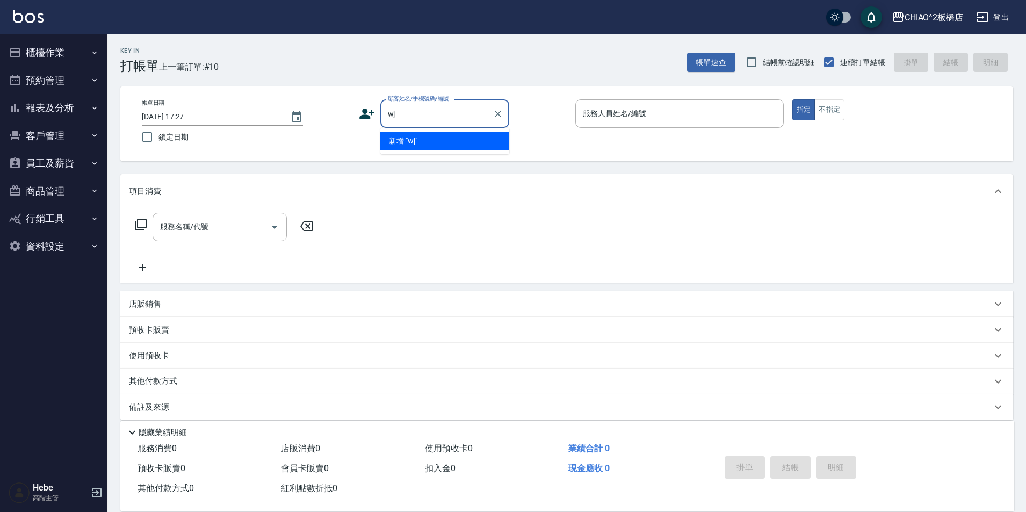
type input "w"
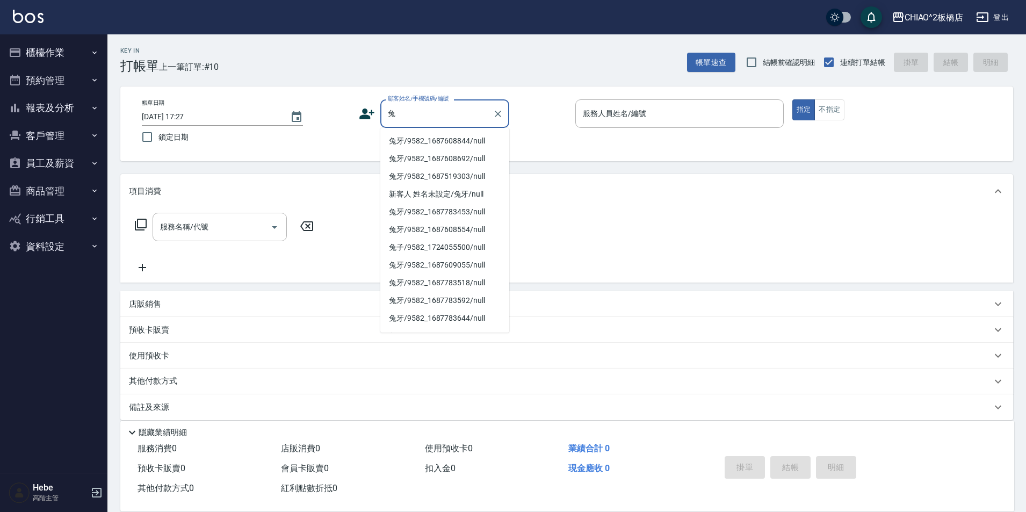
click at [442, 140] on li "兔牙/9582_1687608844/null" at bounding box center [444, 141] width 129 height 18
type input "兔牙/9582_1687608844/null"
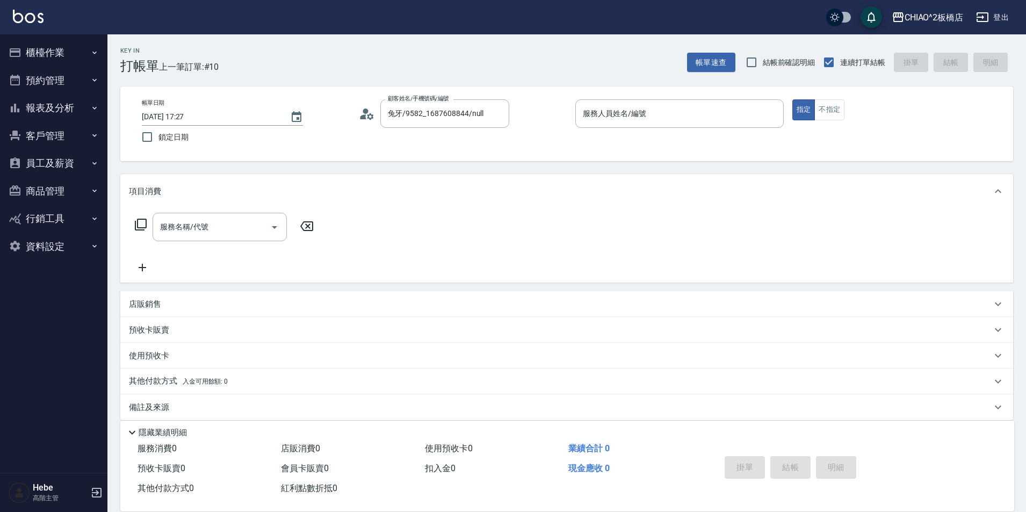
click at [583, 129] on p at bounding box center [679, 133] width 208 height 11
click at [591, 124] on div "服務人員姓名/編號" at bounding box center [679, 113] width 208 height 28
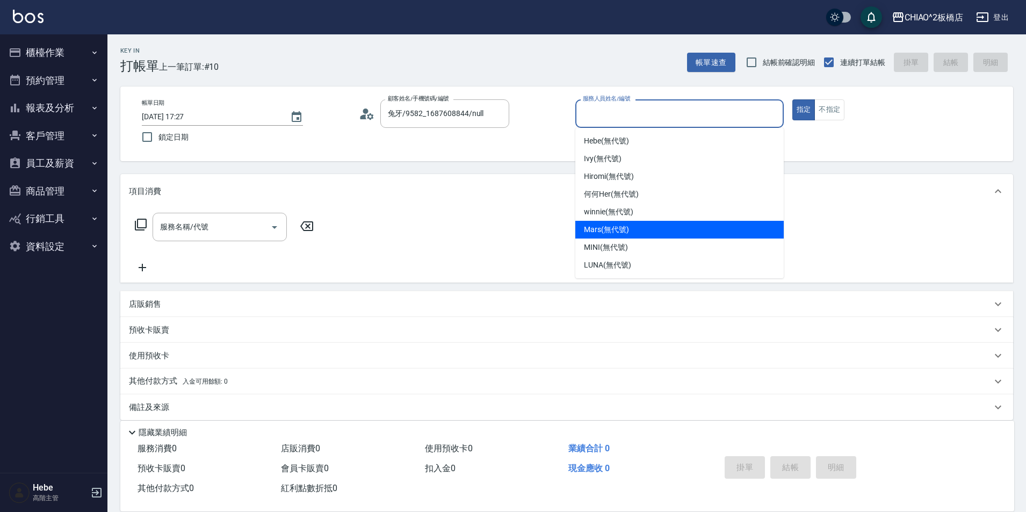
click at [593, 230] on span "Mars (無代號)" at bounding box center [606, 229] width 45 height 11
type input "Mars(無代號)"
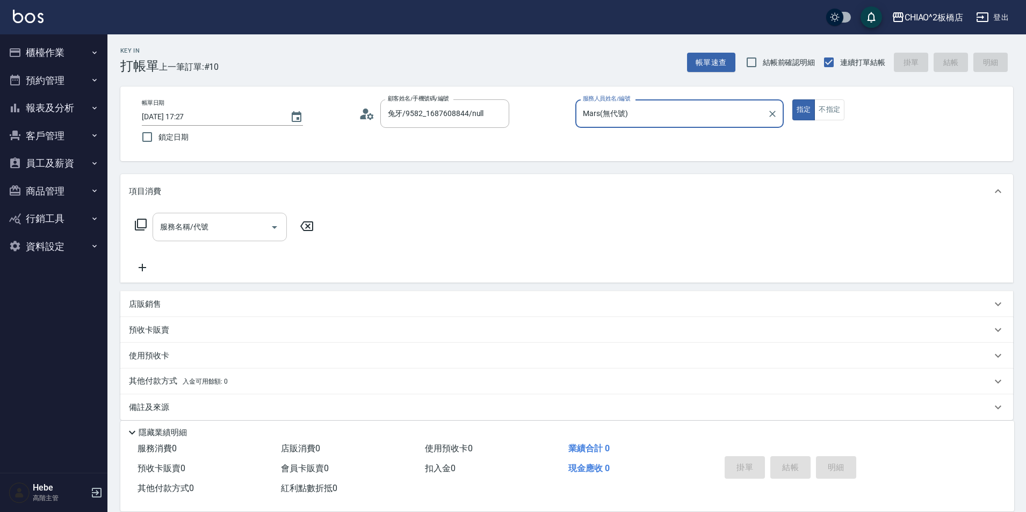
click at [242, 224] on input "服務名稱/代號" at bounding box center [211, 227] width 109 height 19
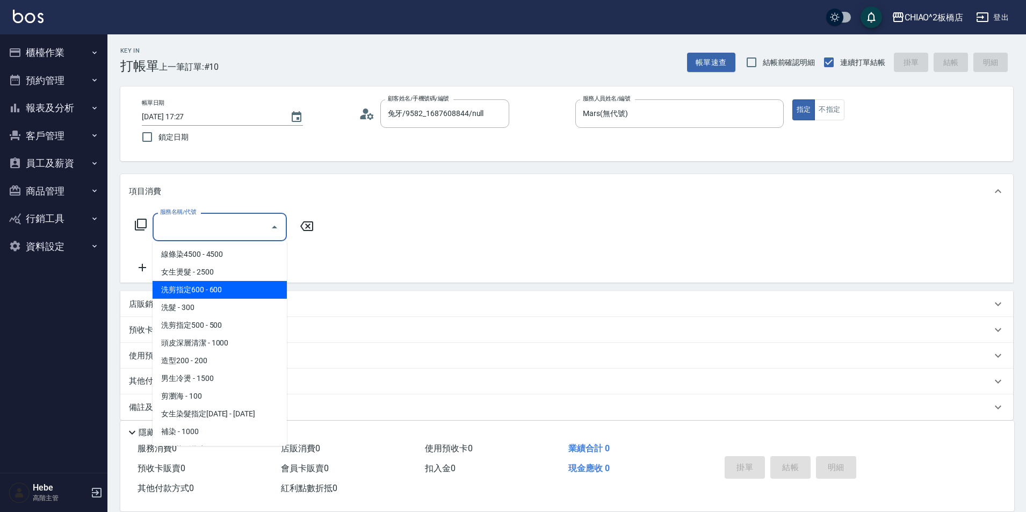
click at [238, 287] on span "洗剪指定600 - 600" at bounding box center [220, 290] width 134 height 18
type input "洗剪指定600(96678)"
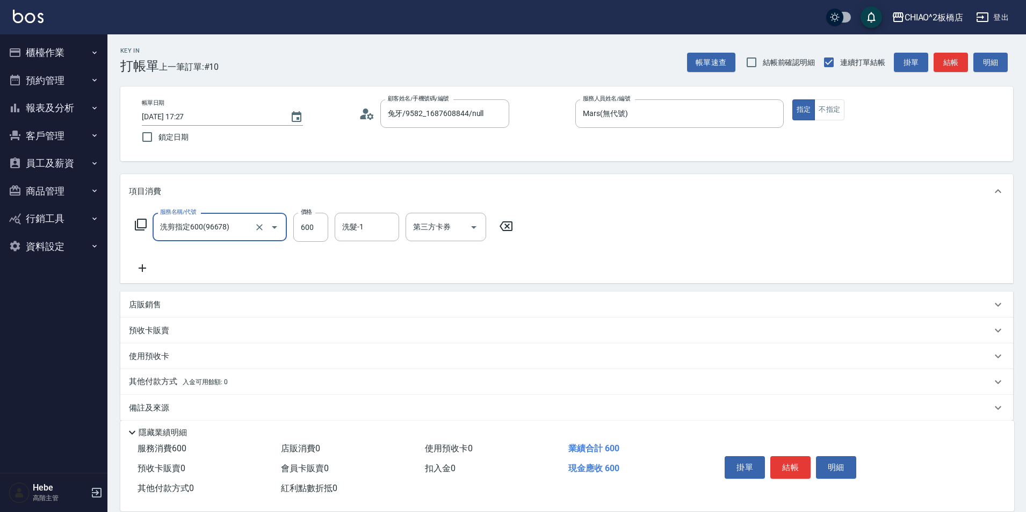
click at [139, 268] on icon at bounding box center [142, 268] width 27 height 13
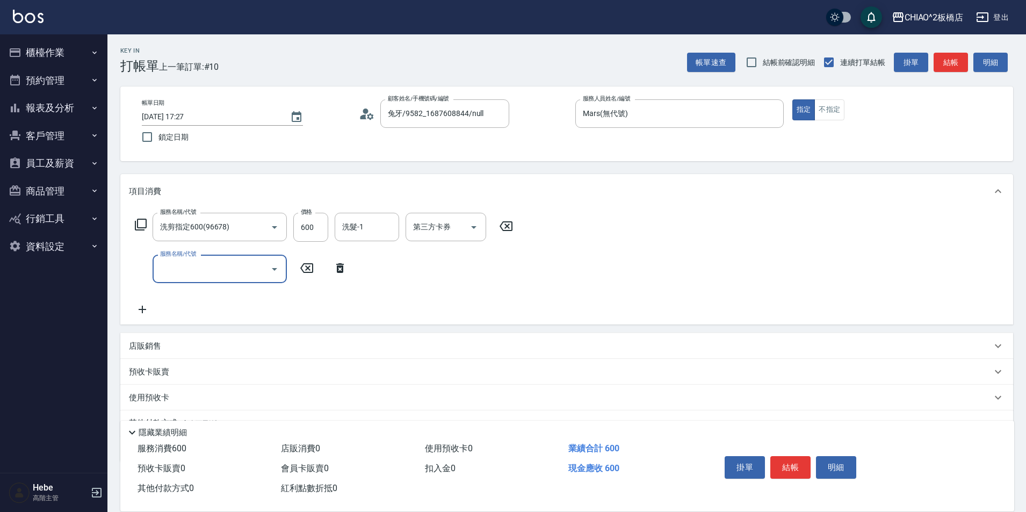
click at [220, 280] on div "服務名稱/代號" at bounding box center [220, 269] width 134 height 28
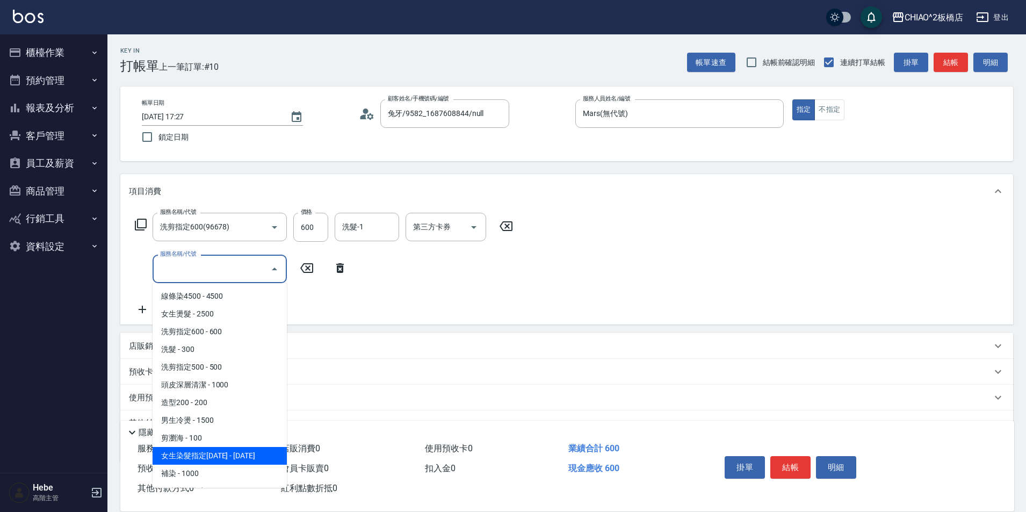
scroll to position [54, 0]
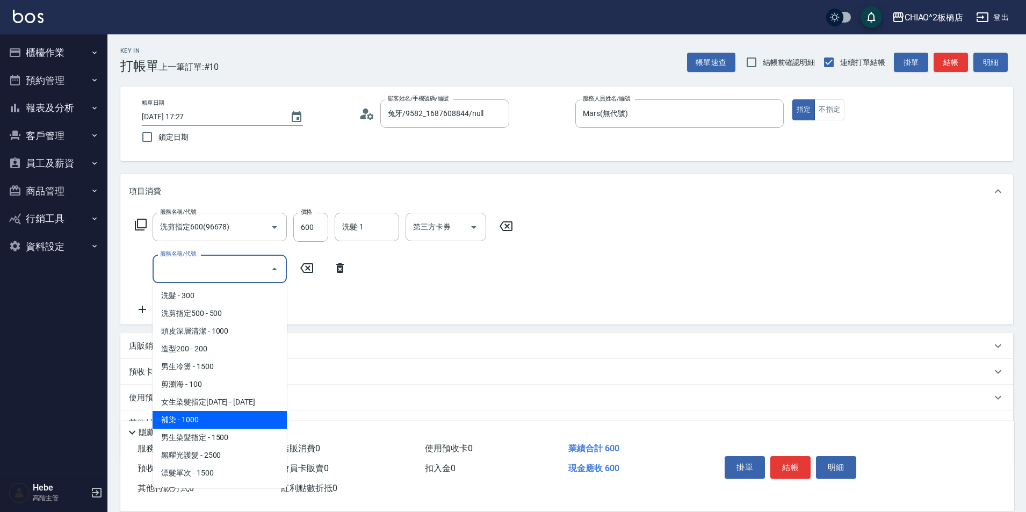
click at [201, 413] on span "補染 - 1000" at bounding box center [220, 420] width 134 height 18
type input "補染(96701)"
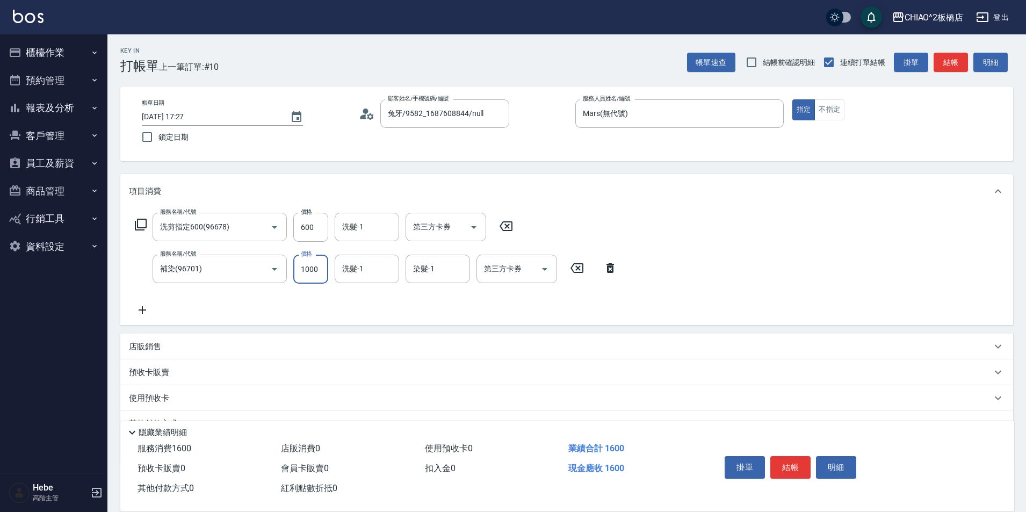
click at [312, 274] on input "1000" at bounding box center [310, 269] width 35 height 29
type input "2350"
click at [136, 309] on icon at bounding box center [142, 310] width 27 height 13
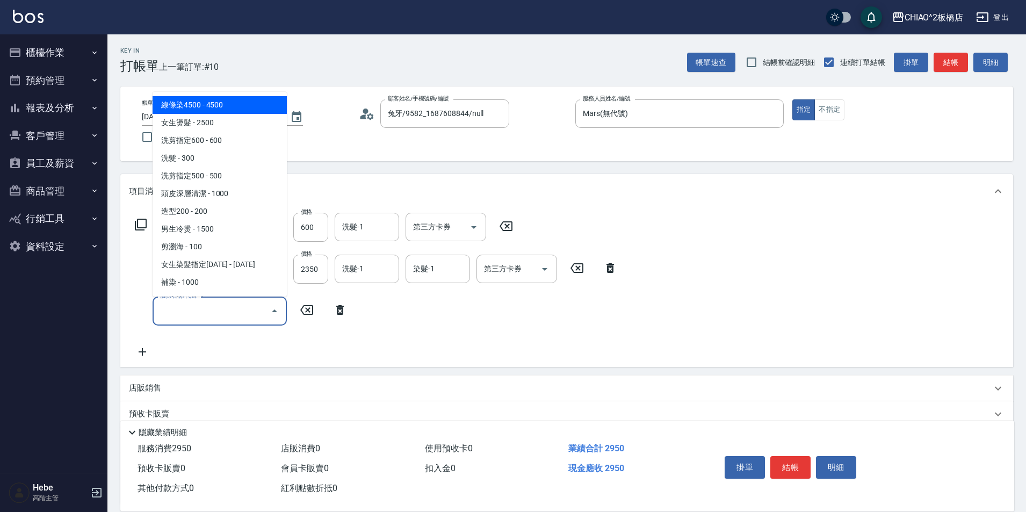
click at [176, 310] on input "服務名稱/代號" at bounding box center [211, 310] width 109 height 19
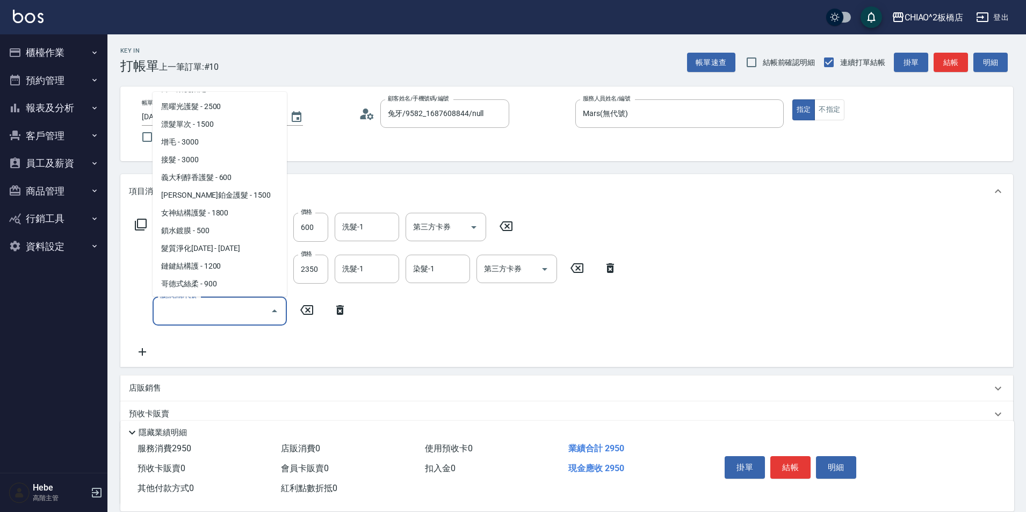
scroll to position [212, 0]
click at [201, 277] on span "哥德式絲柔 - 900" at bounding box center [220, 284] width 134 height 18
type input "哥德式絲柔(143016)"
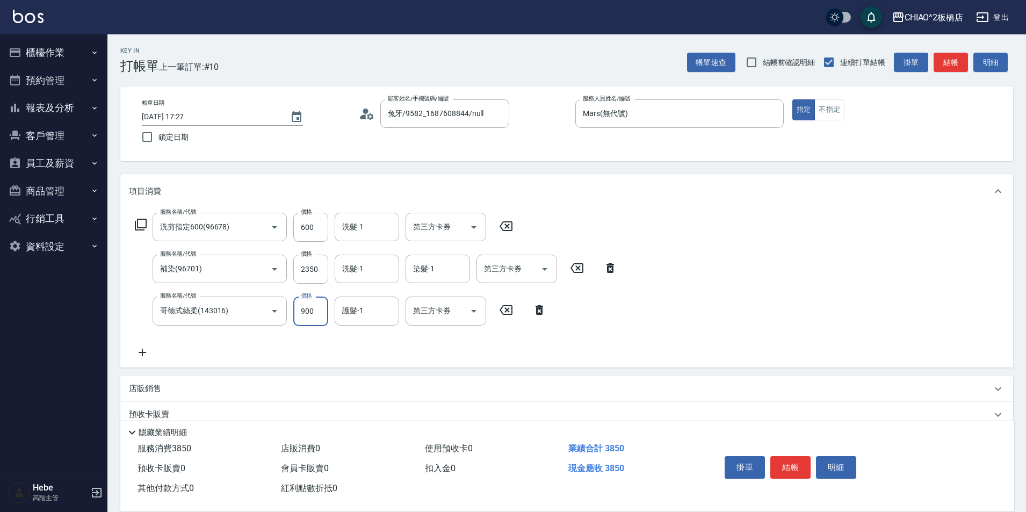
click at [310, 311] on input "900" at bounding box center [310, 311] width 35 height 29
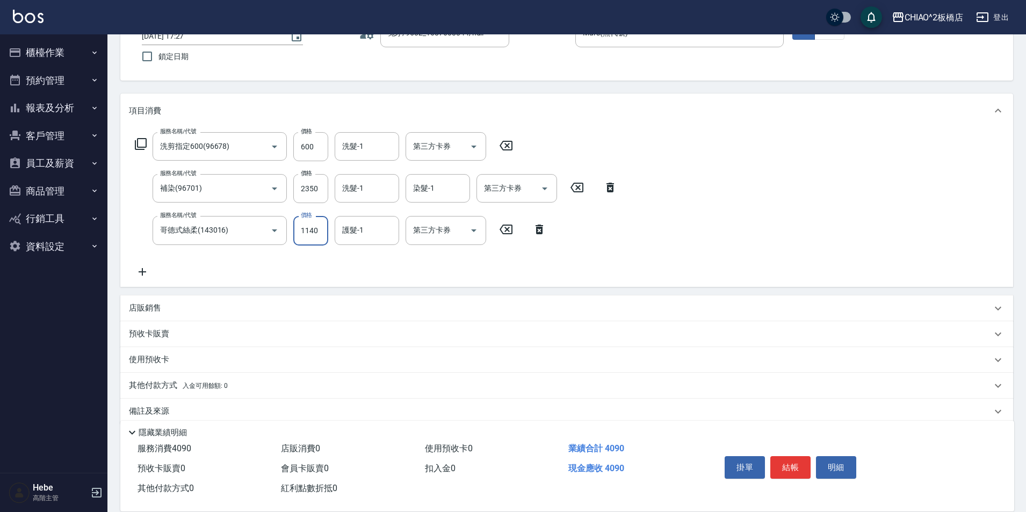
scroll to position [96, 0]
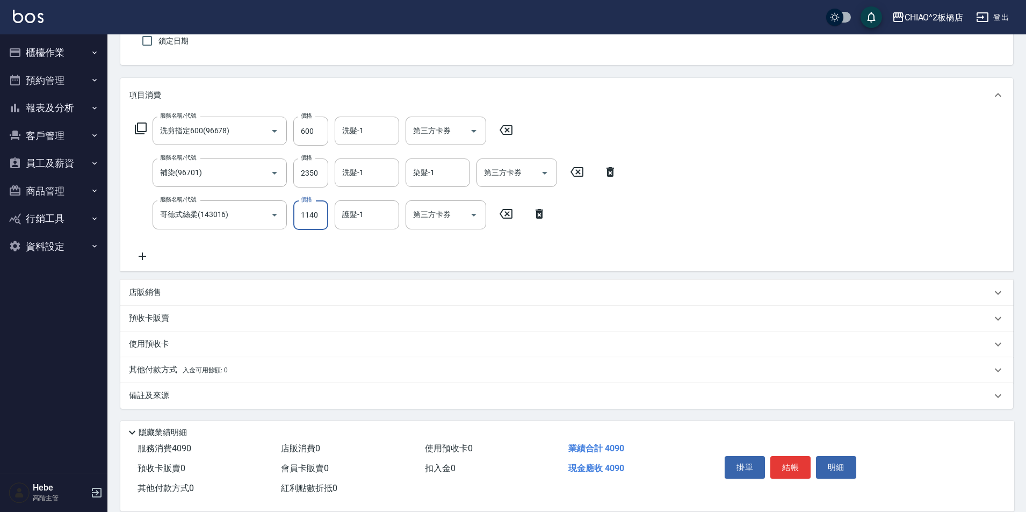
type input "1140"
click at [150, 379] on div "其他付款方式 入金可用餘額: 0" at bounding box center [566, 370] width 893 height 26
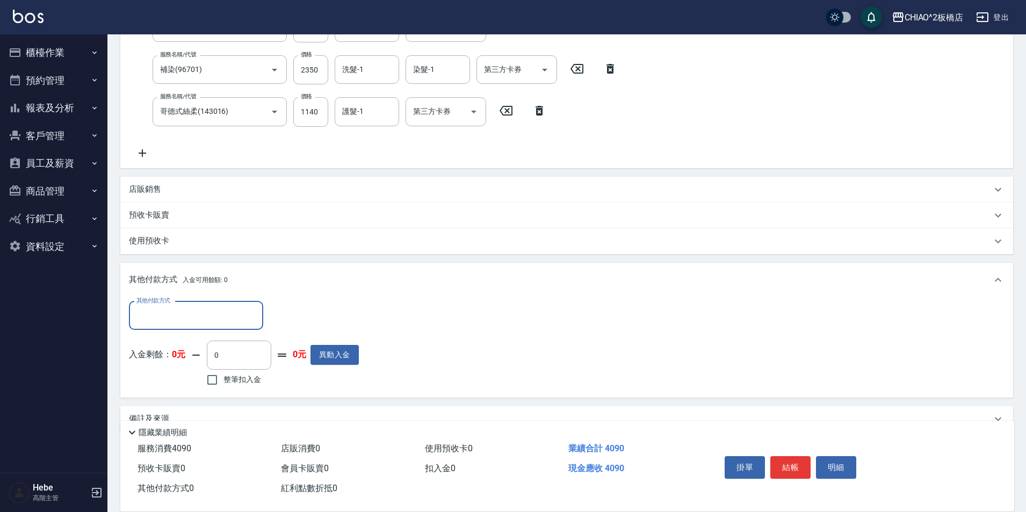
scroll to position [204, 0]
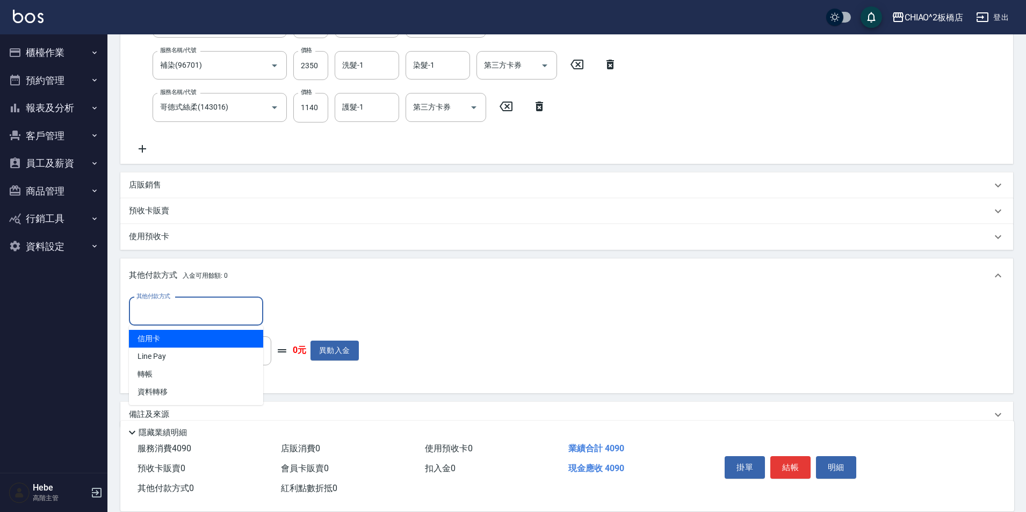
click at [138, 320] on input "其他付款方式" at bounding box center [196, 311] width 125 height 19
click at [153, 340] on span "信用卡" at bounding box center [196, 339] width 134 height 18
type input "信用卡"
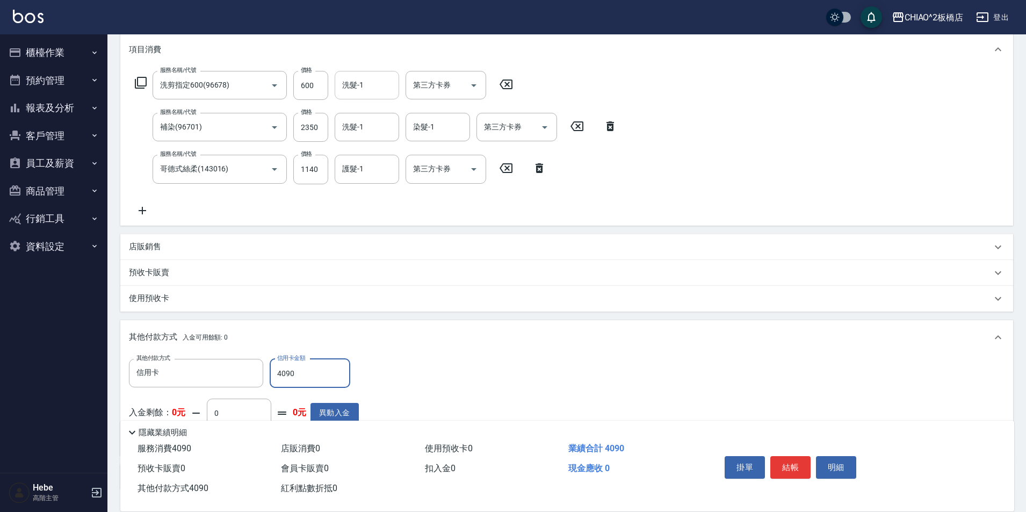
scroll to position [42, 0]
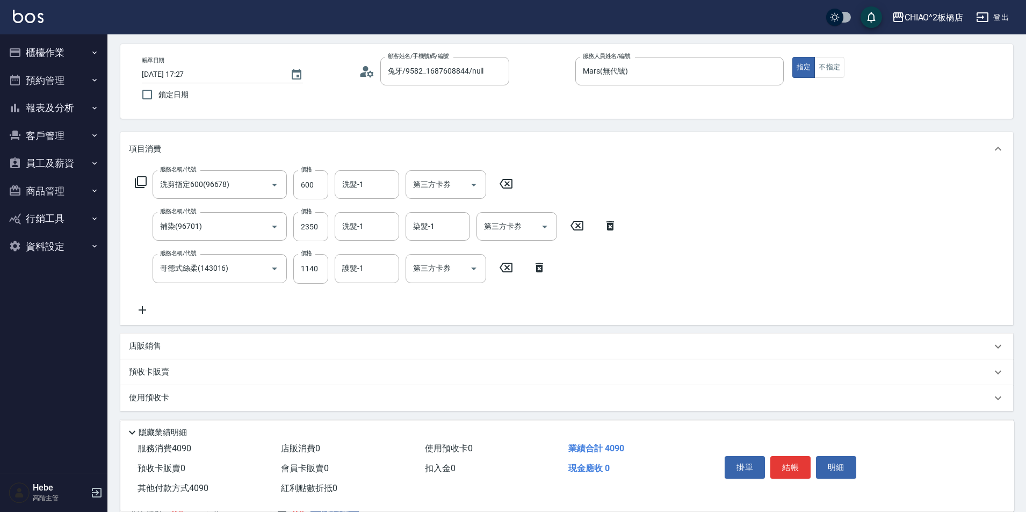
type input "4090"
click at [360, 241] on div "洗髮-1 洗髮-1" at bounding box center [370, 226] width 71 height 29
click at [366, 227] on input "洗髮-1" at bounding box center [367, 226] width 55 height 19
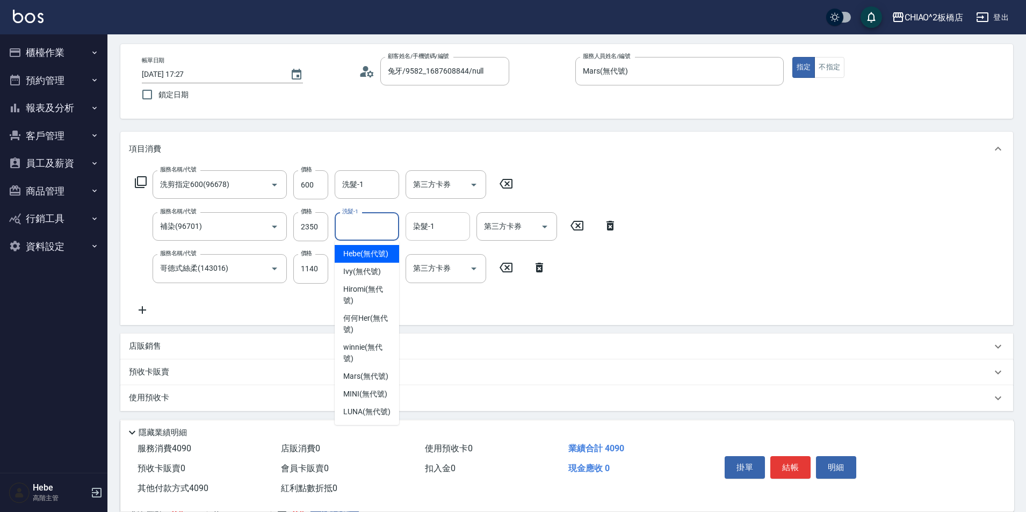
click at [421, 227] on input "染髮-1" at bounding box center [437, 226] width 55 height 19
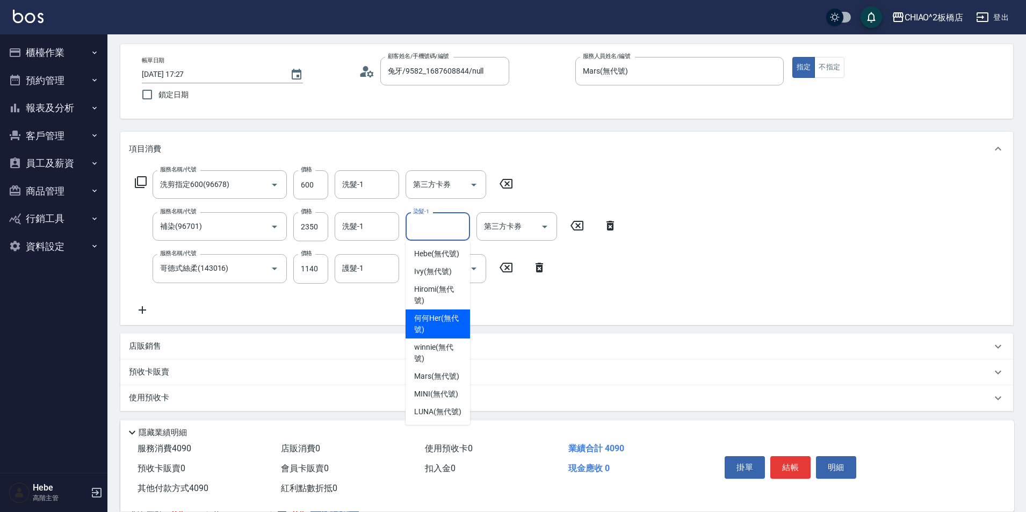
click at [432, 334] on span "何何Her (無代號)" at bounding box center [437, 324] width 47 height 23
type input "何何Her (無代號)"
type input "0"
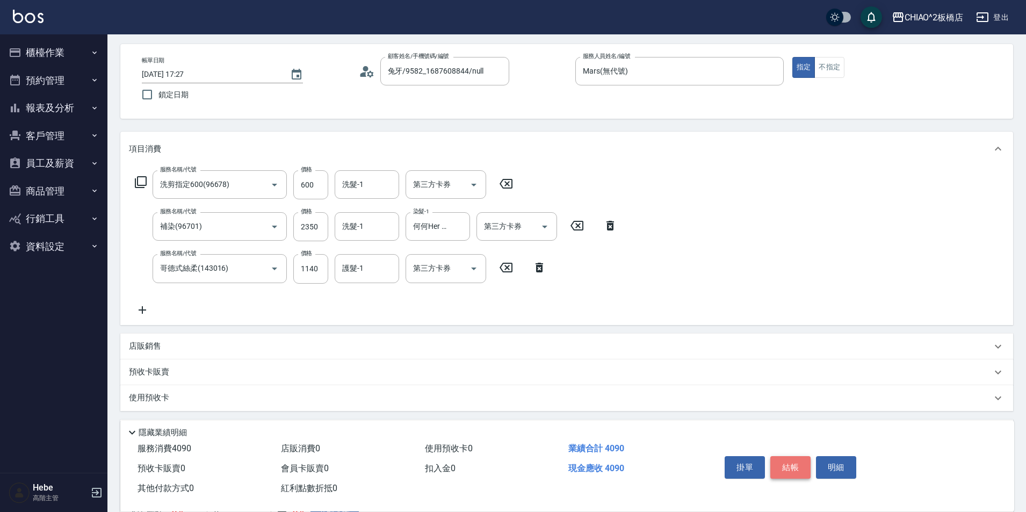
click at [786, 465] on button "結帳" at bounding box center [790, 467] width 40 height 23
type input "2025/08/18 17:28"
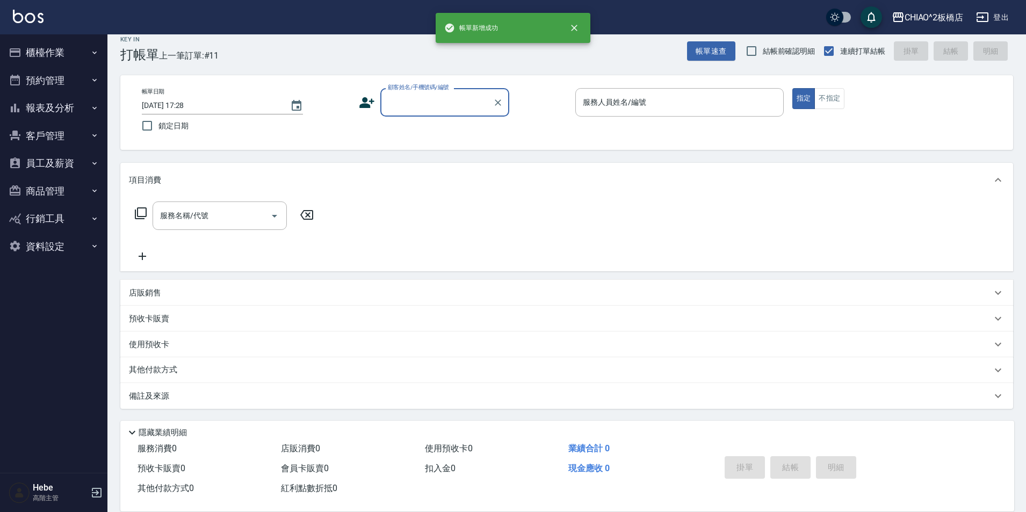
scroll to position [11, 0]
